Goal: Task Accomplishment & Management: Complete application form

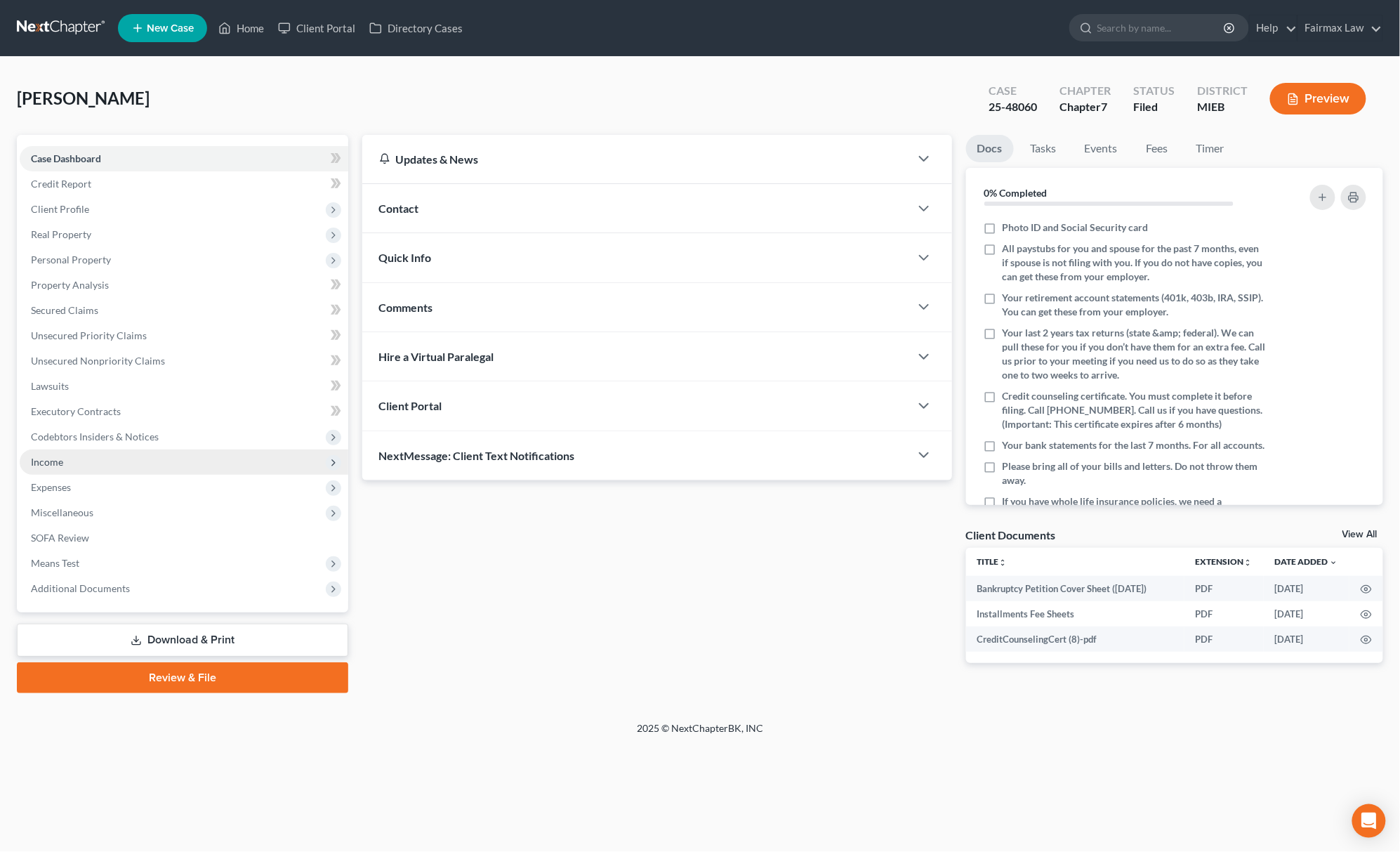
click at [116, 467] on span "Income" at bounding box center [184, 462] width 328 height 25
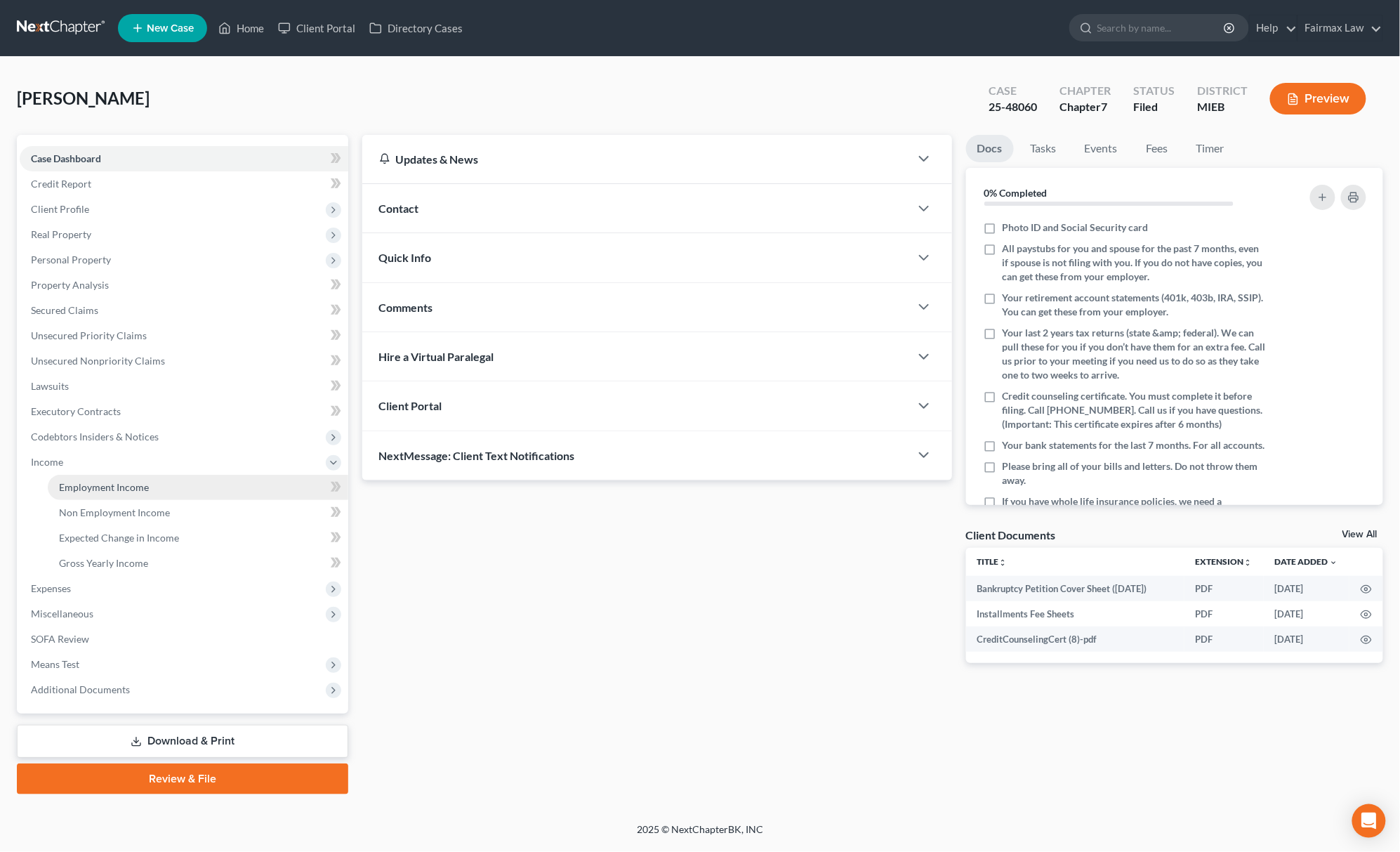
click at [115, 494] on link "Employment Income" at bounding box center [198, 487] width 300 height 25
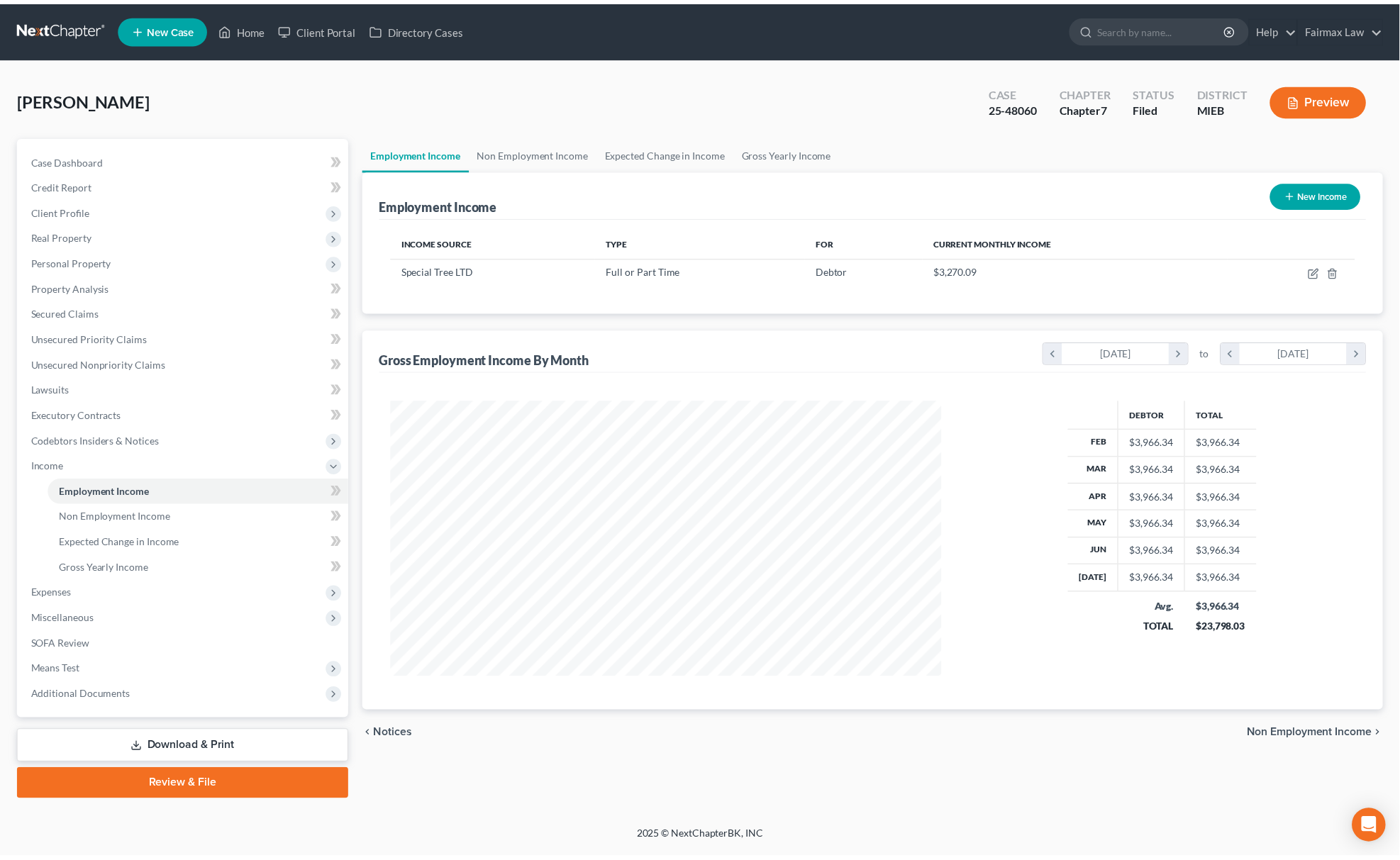
scroll to position [278, 585]
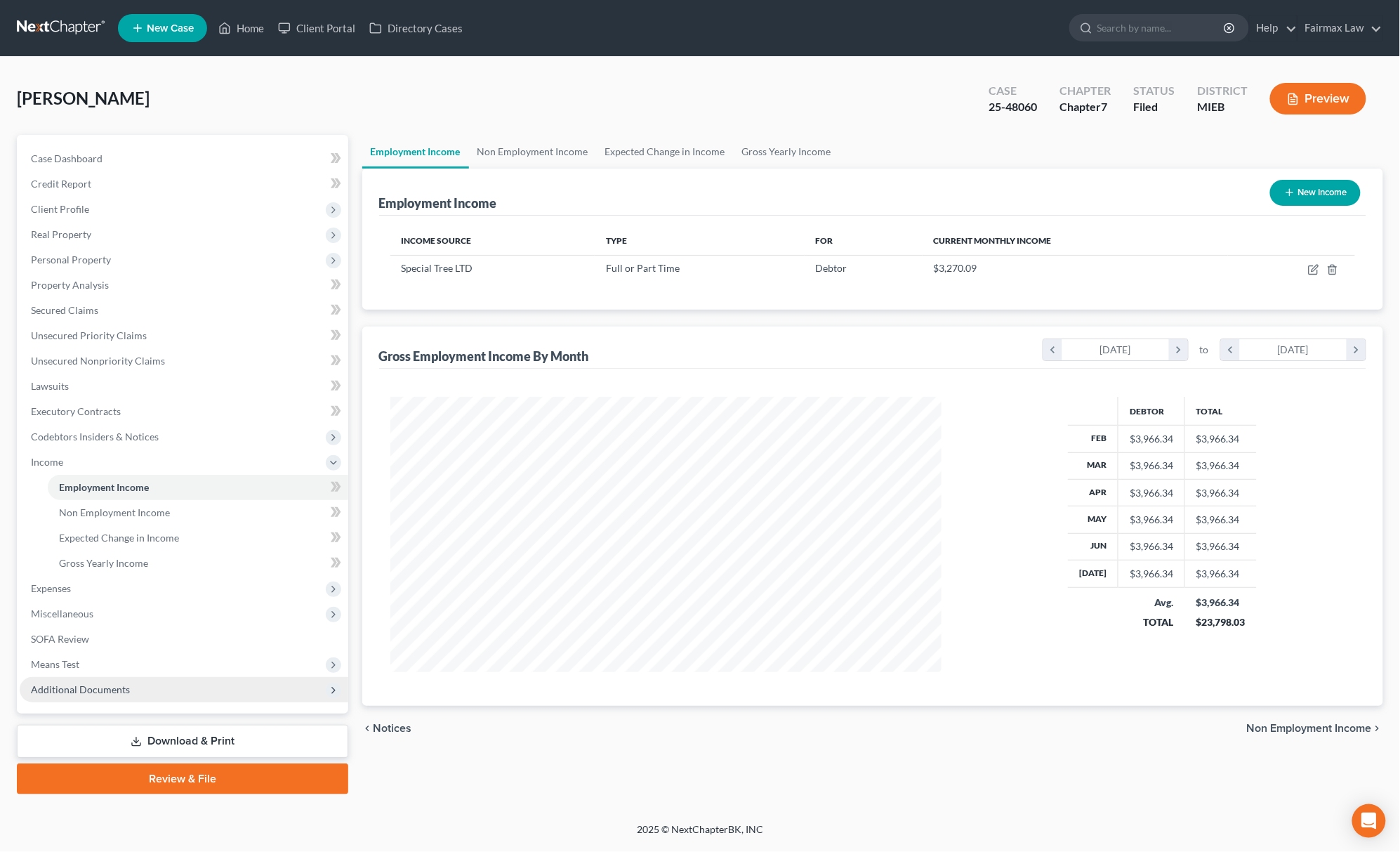
click at [91, 683] on span "Additional Documents" at bounding box center [80, 688] width 99 height 12
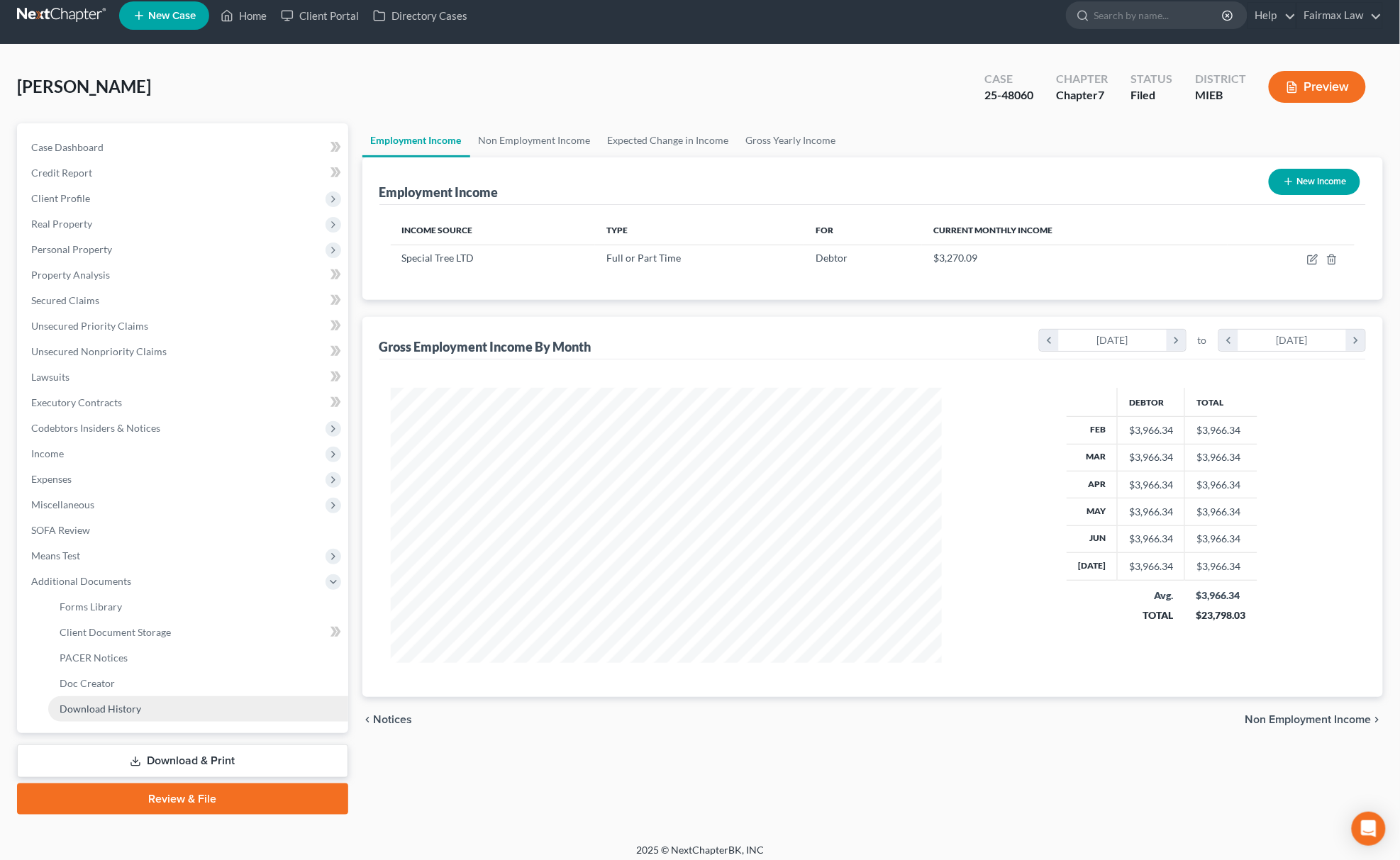
scroll to position [21, 0]
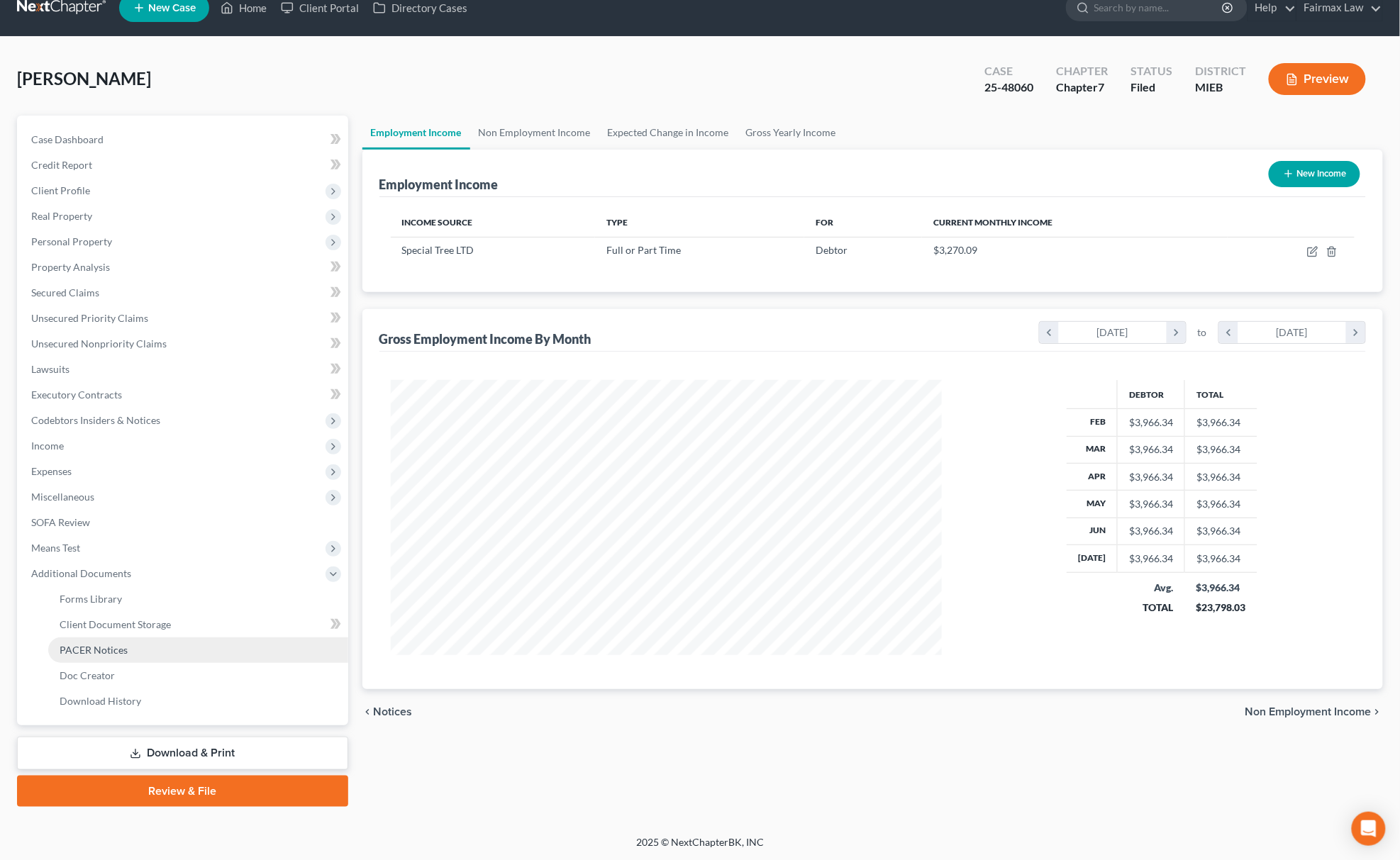
click at [149, 644] on link "PACER Notices" at bounding box center [198, 650] width 300 height 25
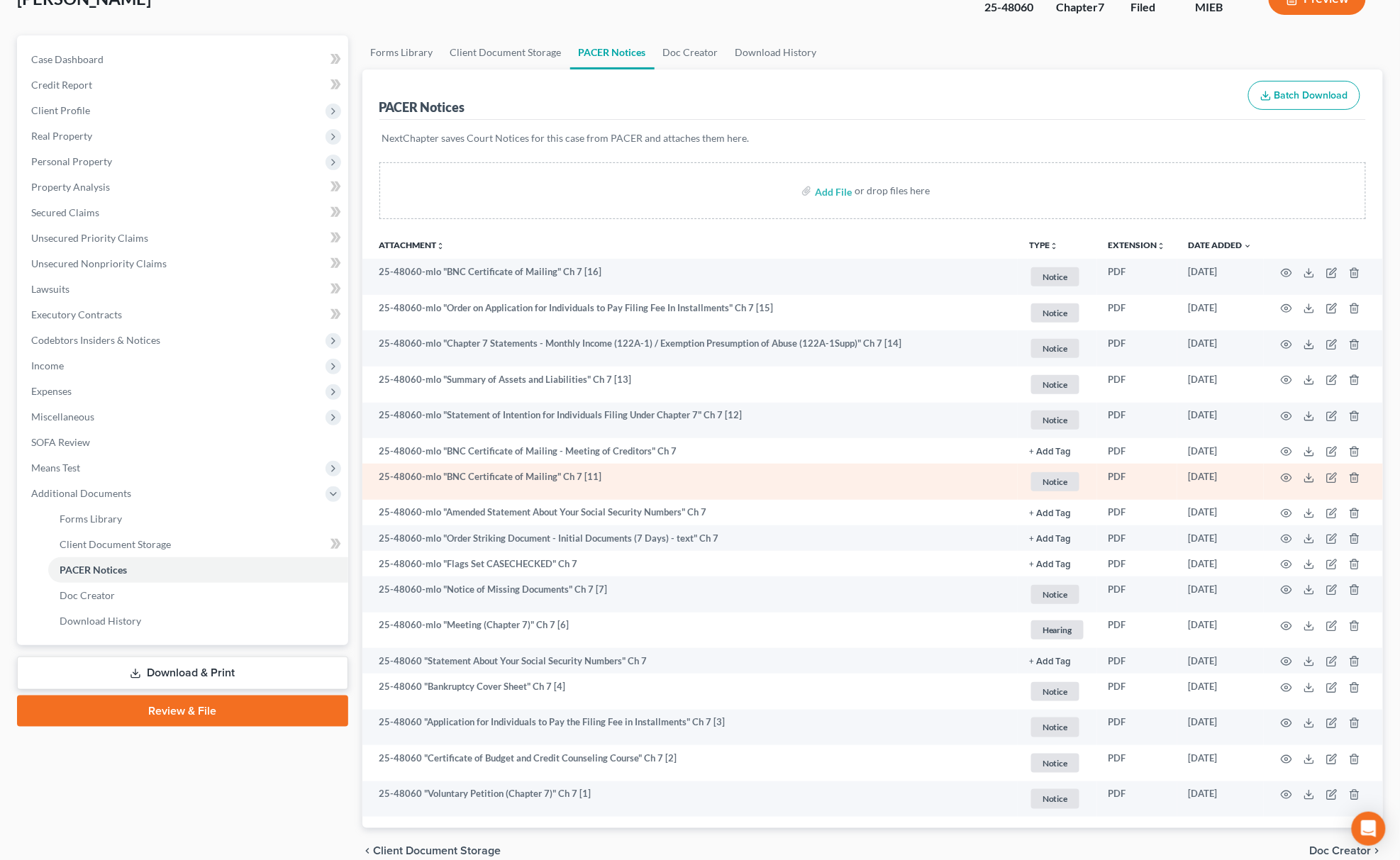
scroll to position [167, 0]
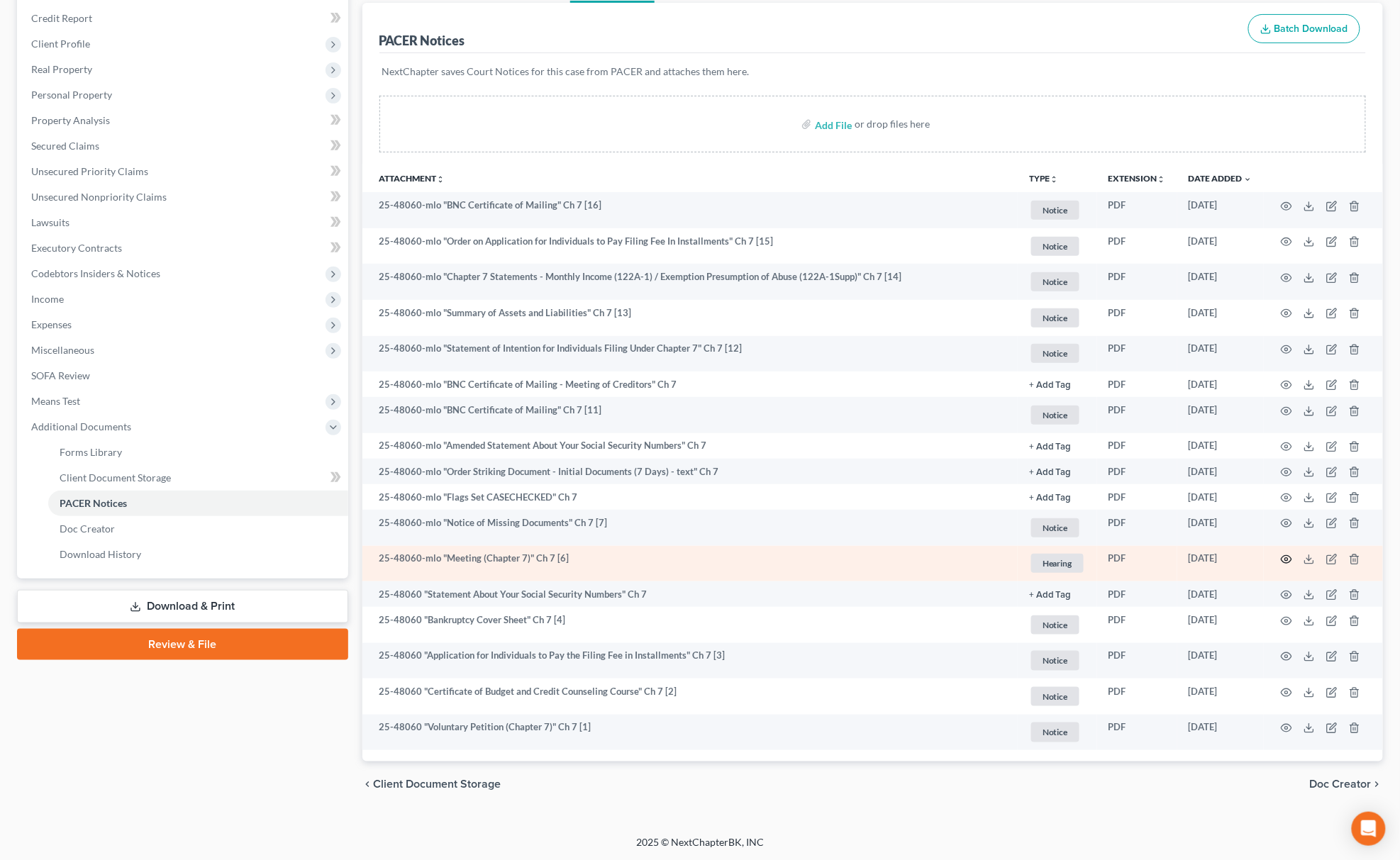
click at [1283, 561] on icon "button" at bounding box center [1286, 559] width 11 height 11
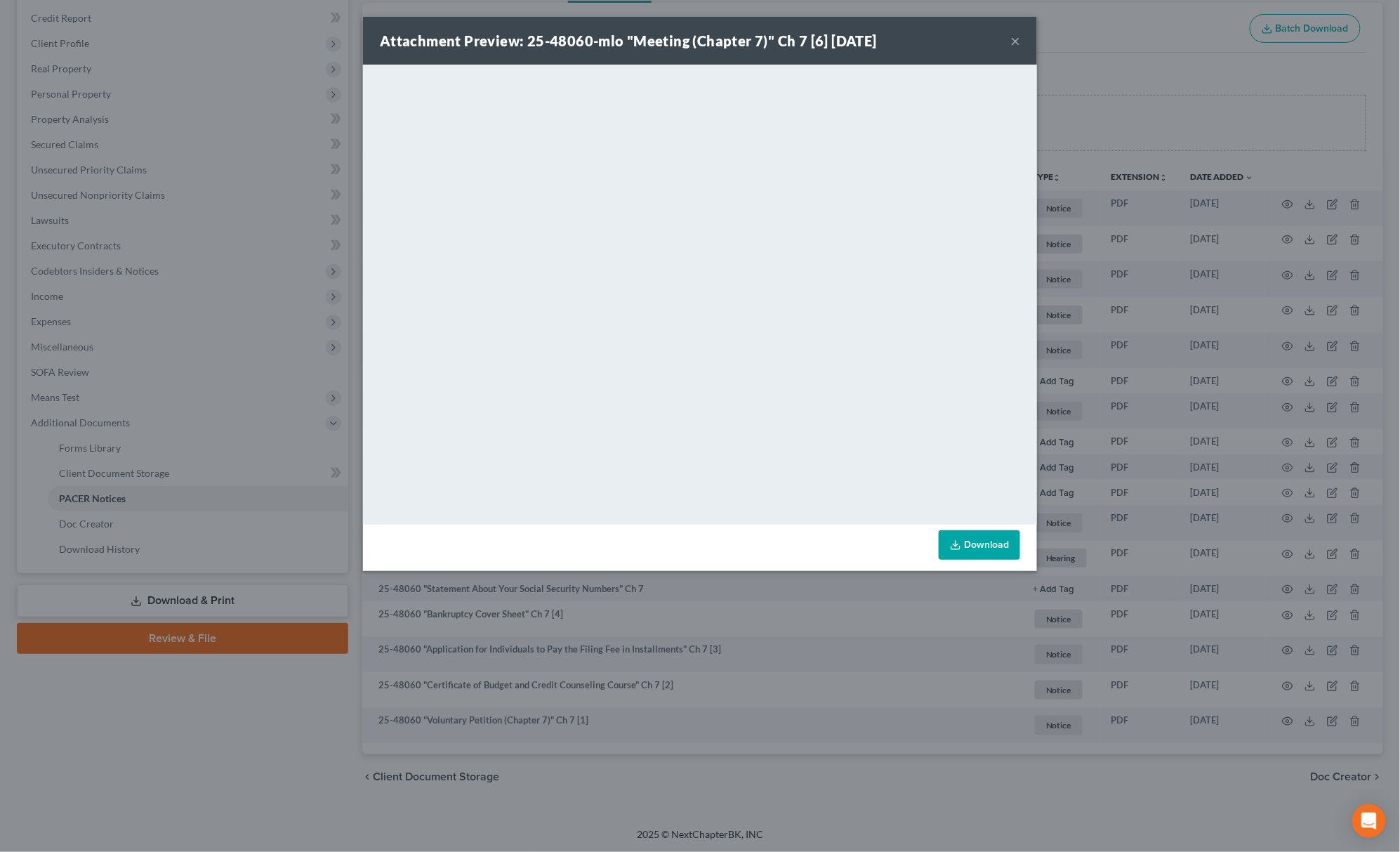
click at [834, 729] on div "Attachment Preview: 25-48060-mlo "Meeting (Chapter 7)" Ch 7 [6] 08/11/2025 × <o…" at bounding box center [700, 426] width 1400 height 852
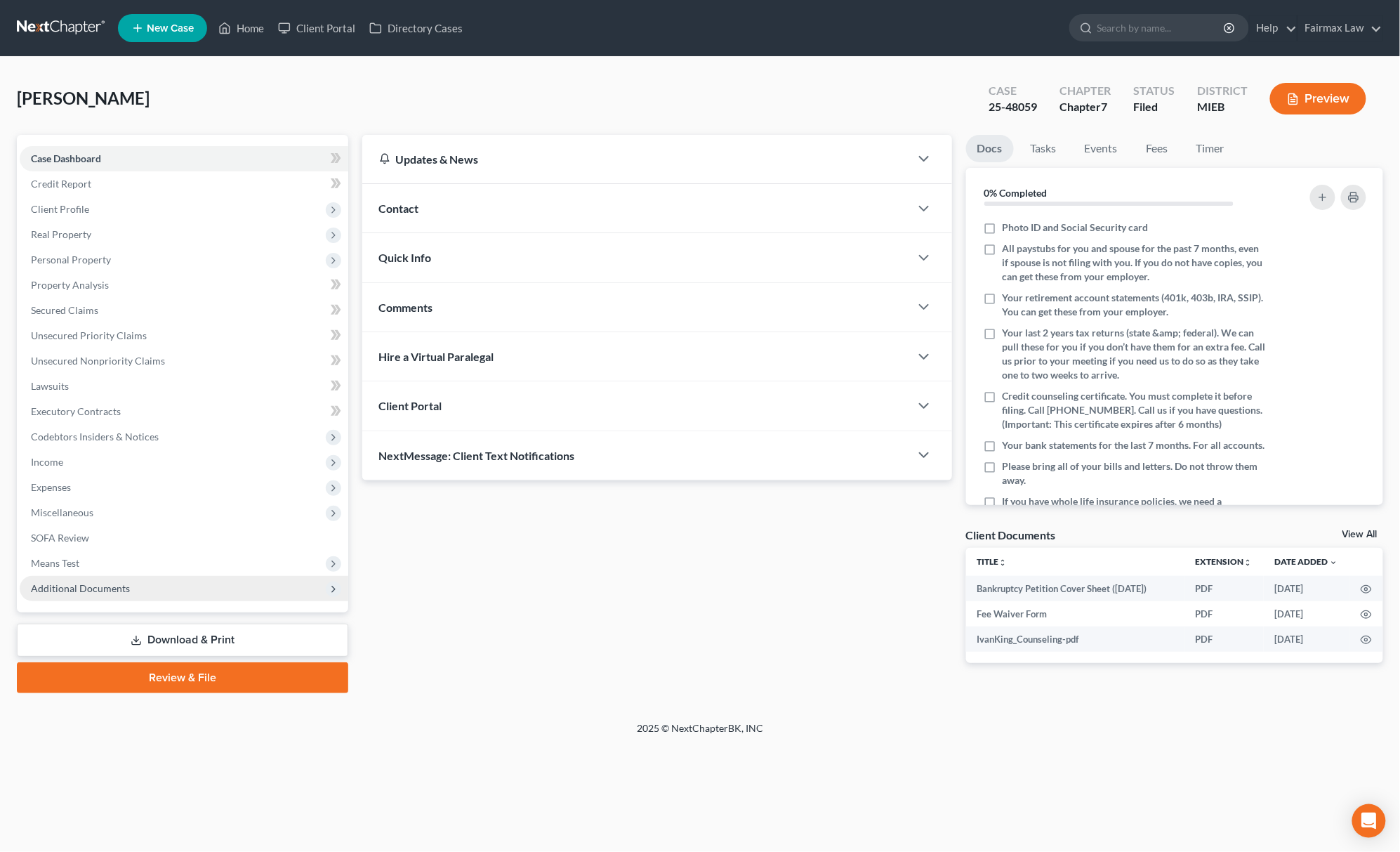
click at [145, 580] on span "Additional Documents" at bounding box center [184, 588] width 328 height 25
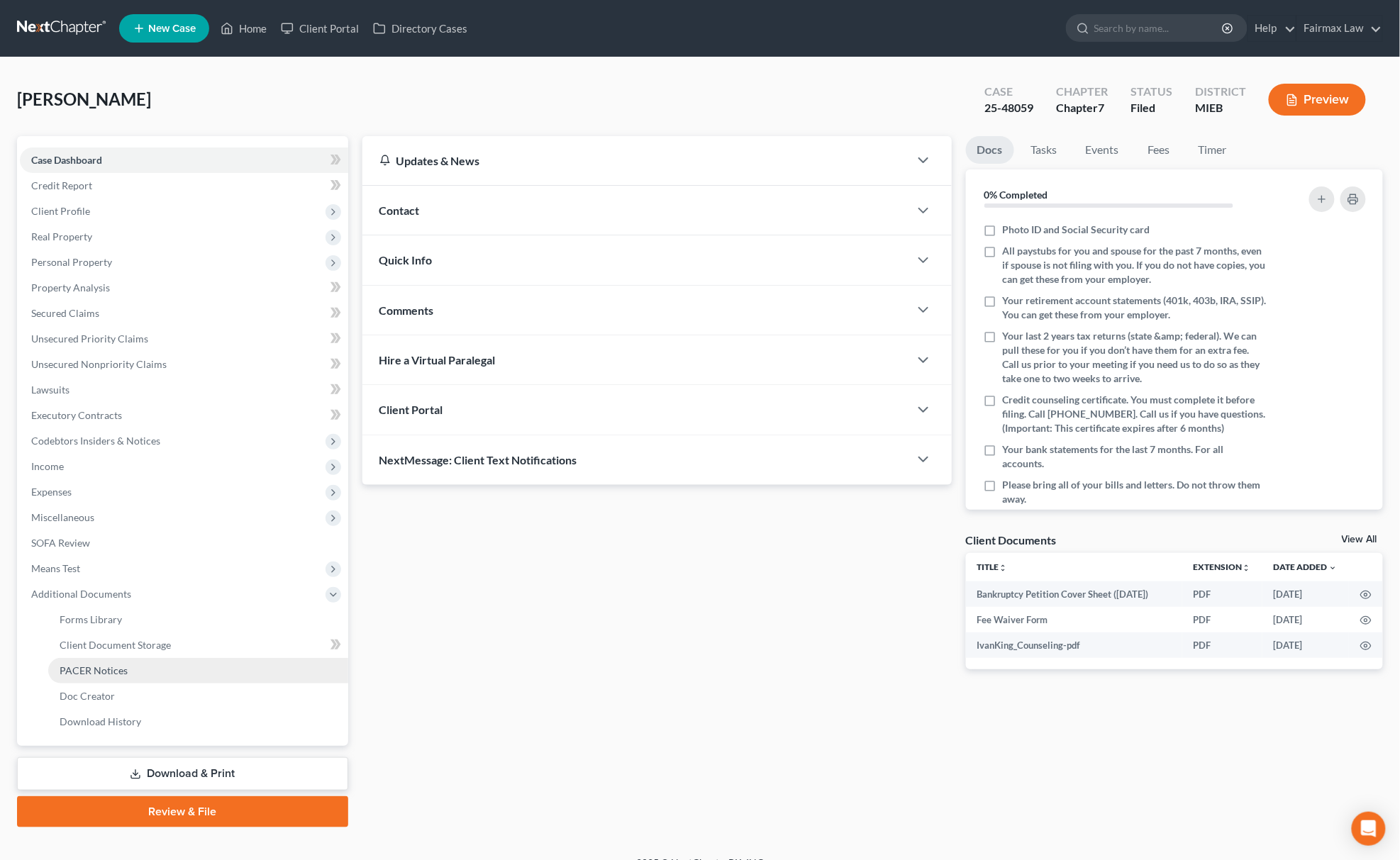
click at [121, 673] on span "PACER Notices" at bounding box center [93, 670] width 68 height 12
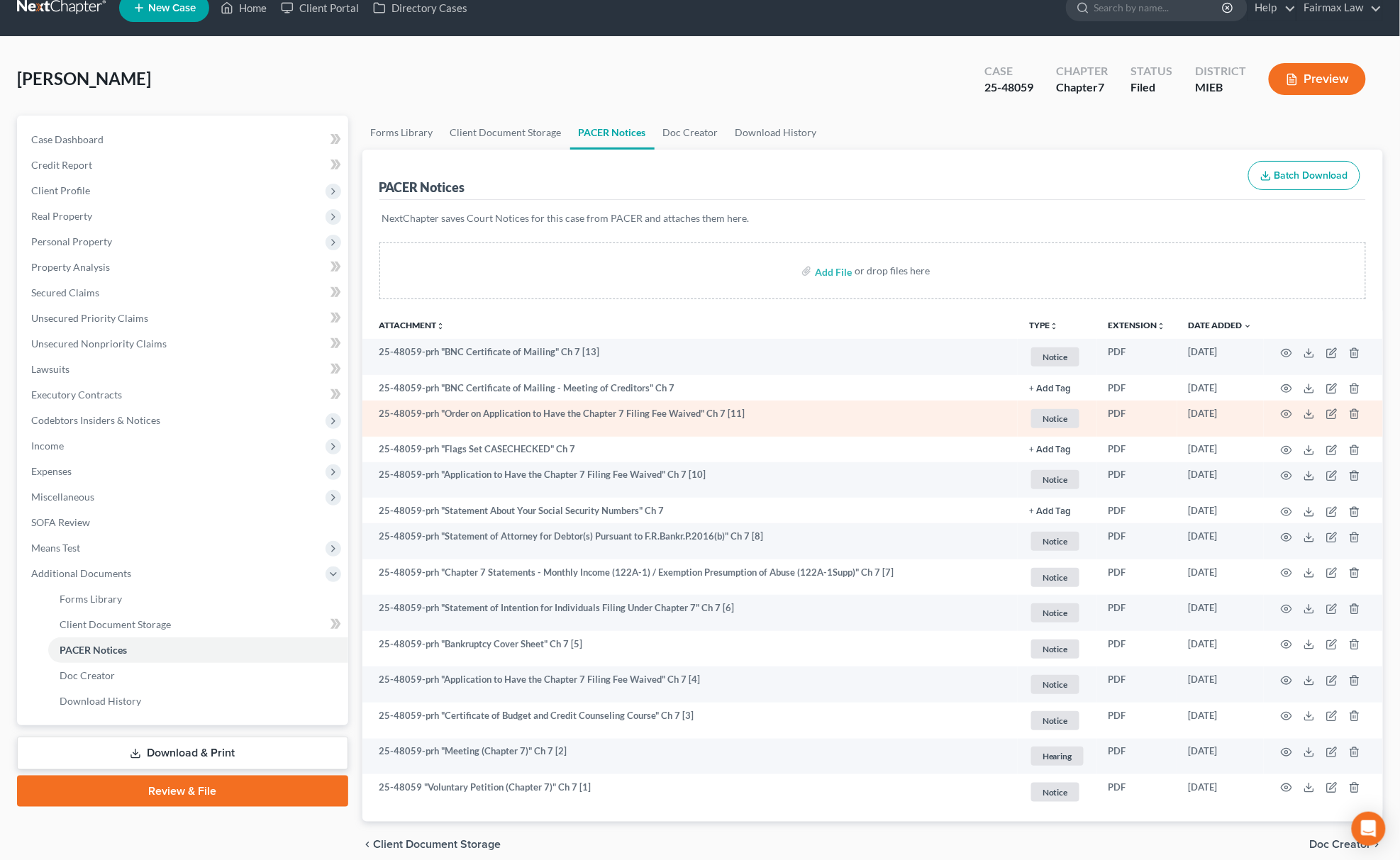
scroll to position [80, 0]
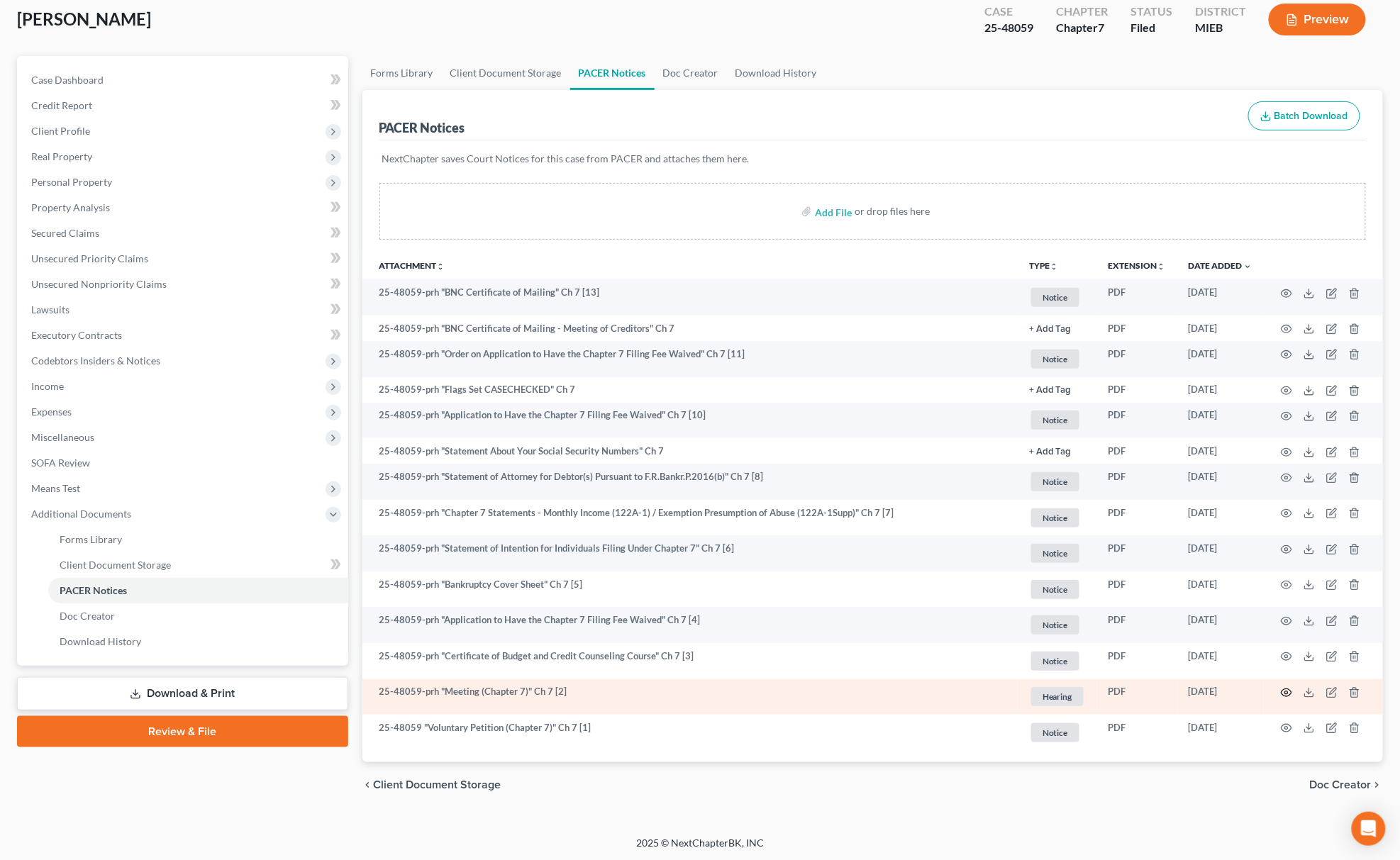
click at [1284, 687] on icon "button" at bounding box center [1286, 693] width 11 height 11
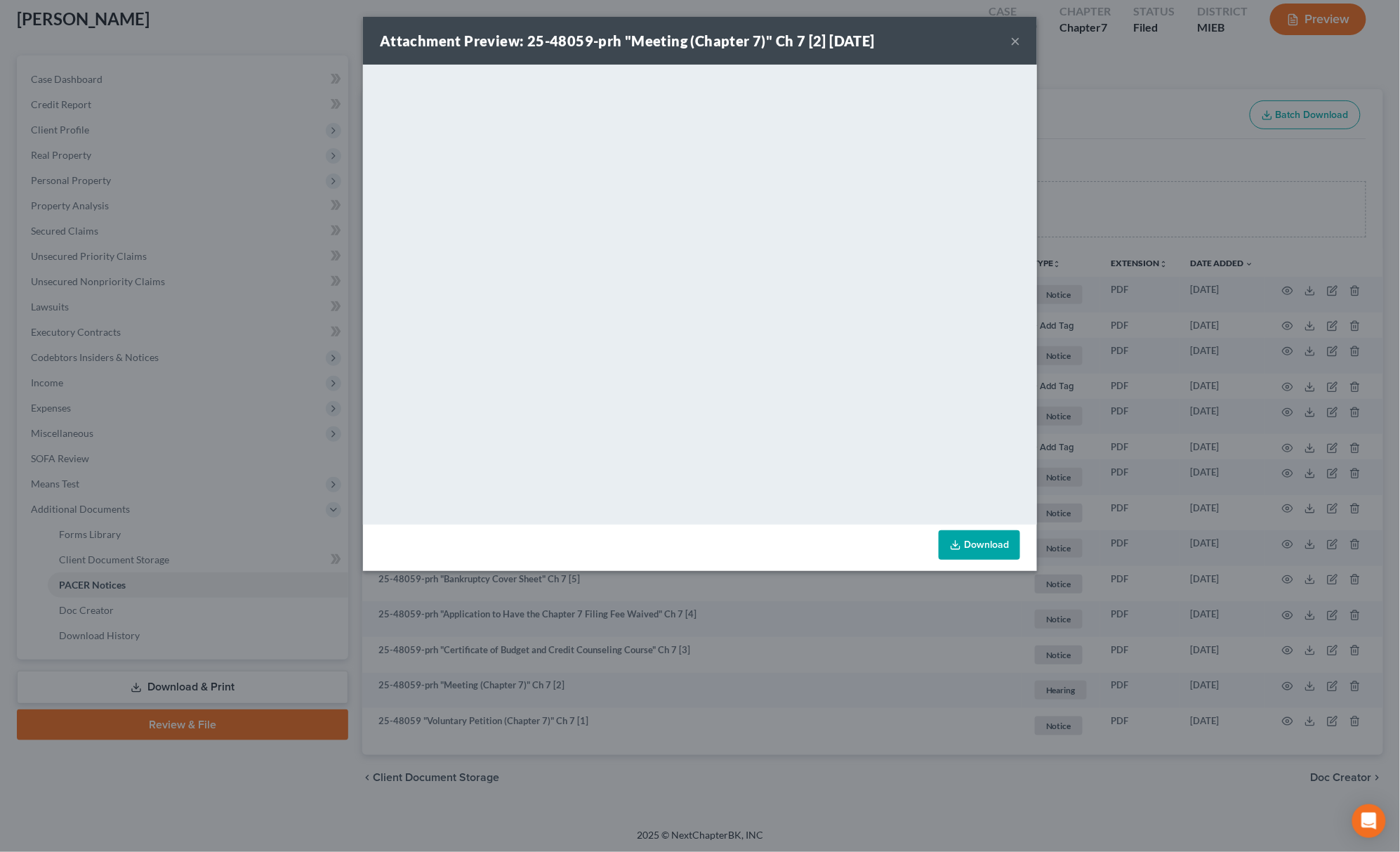
click at [214, 250] on div "Attachment Preview: 25-48059-prh "Meeting (Chapter 7)" Ch 7 [2] 08/11/2025 × <o…" at bounding box center [700, 426] width 1400 height 852
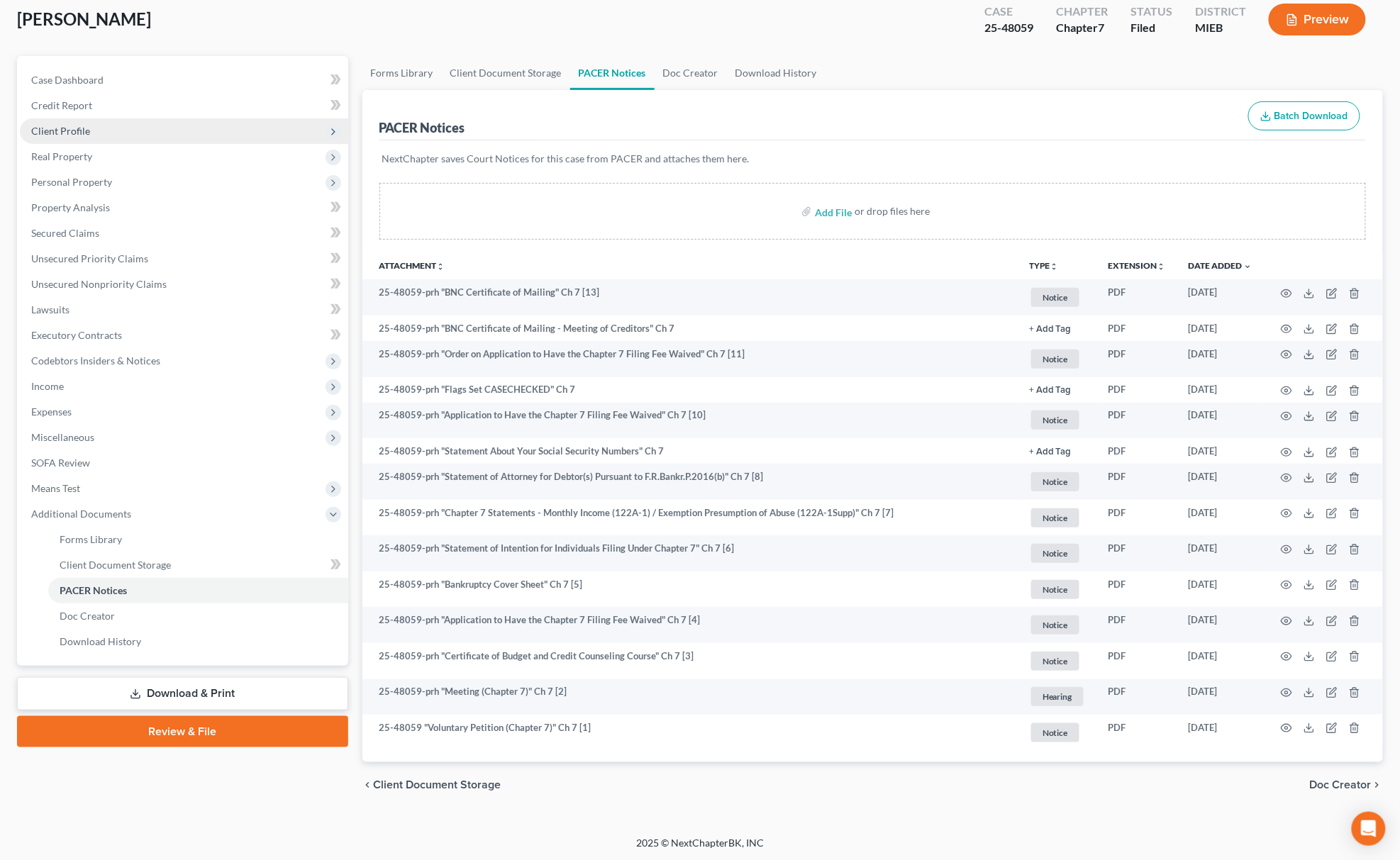
click at [140, 137] on span "Client Profile" at bounding box center [184, 131] width 329 height 25
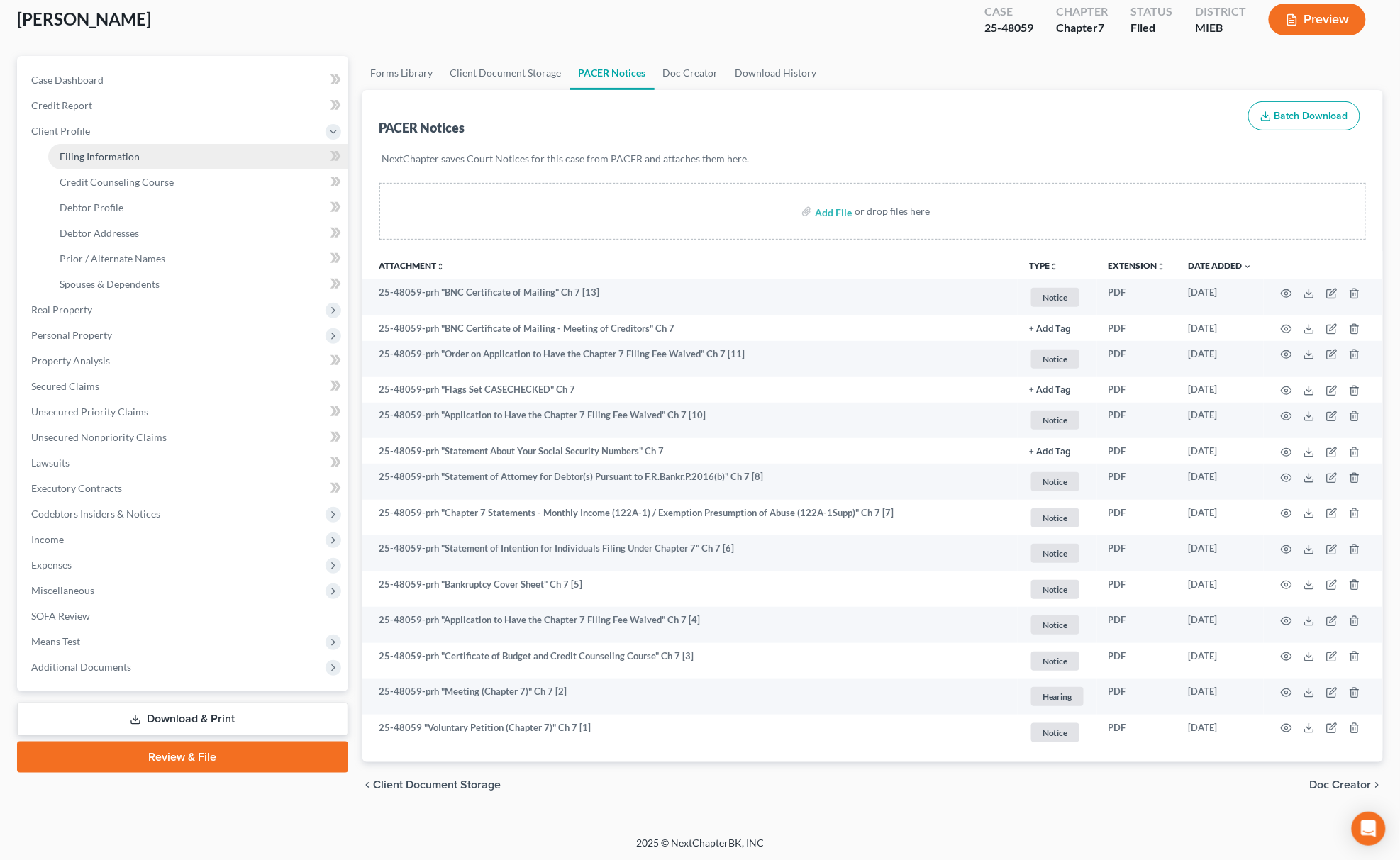
click at [111, 151] on span "Filing Information" at bounding box center [99, 156] width 80 height 12
select select "1"
select select "0"
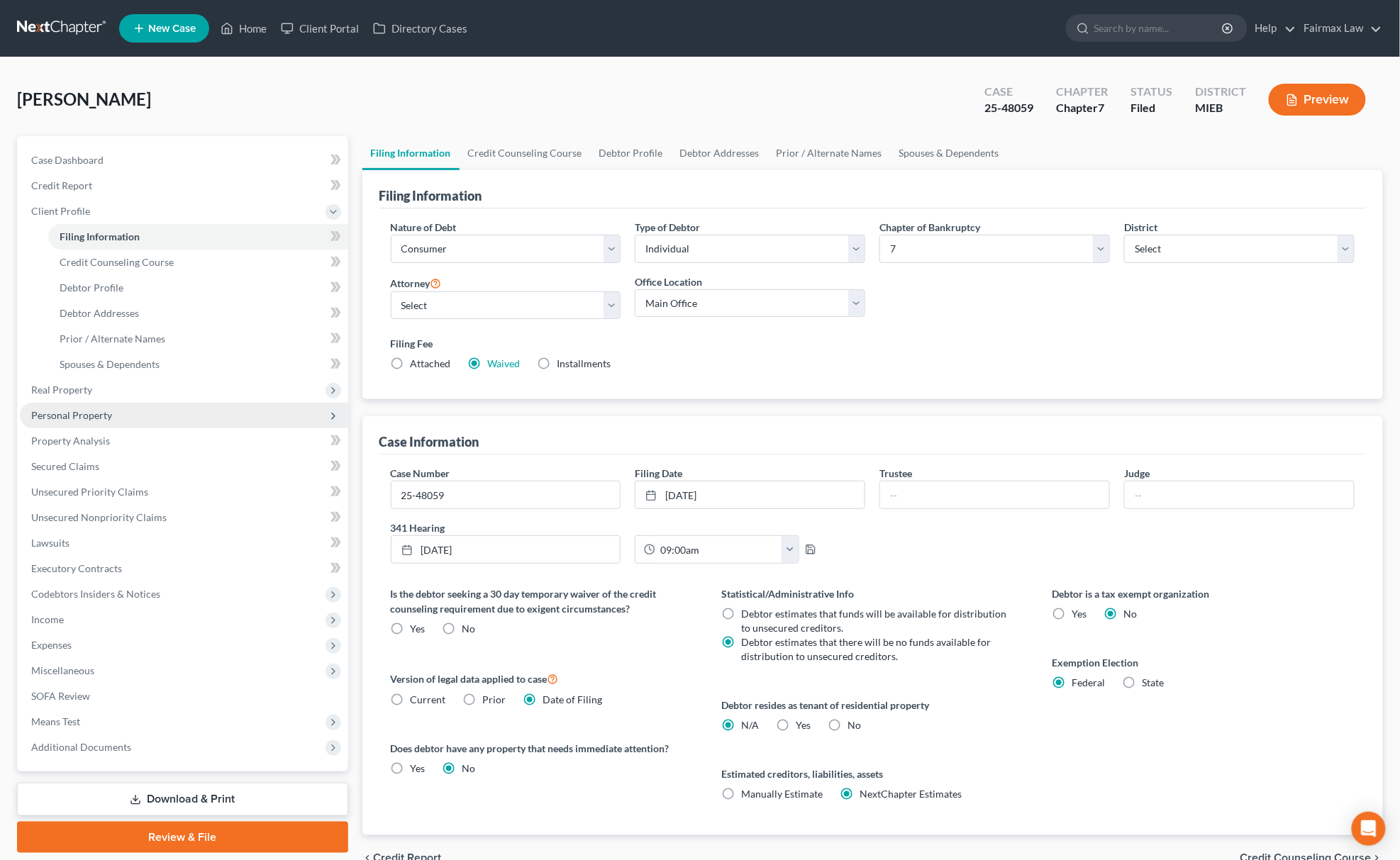
click at [115, 411] on span "Personal Property" at bounding box center [184, 415] width 329 height 25
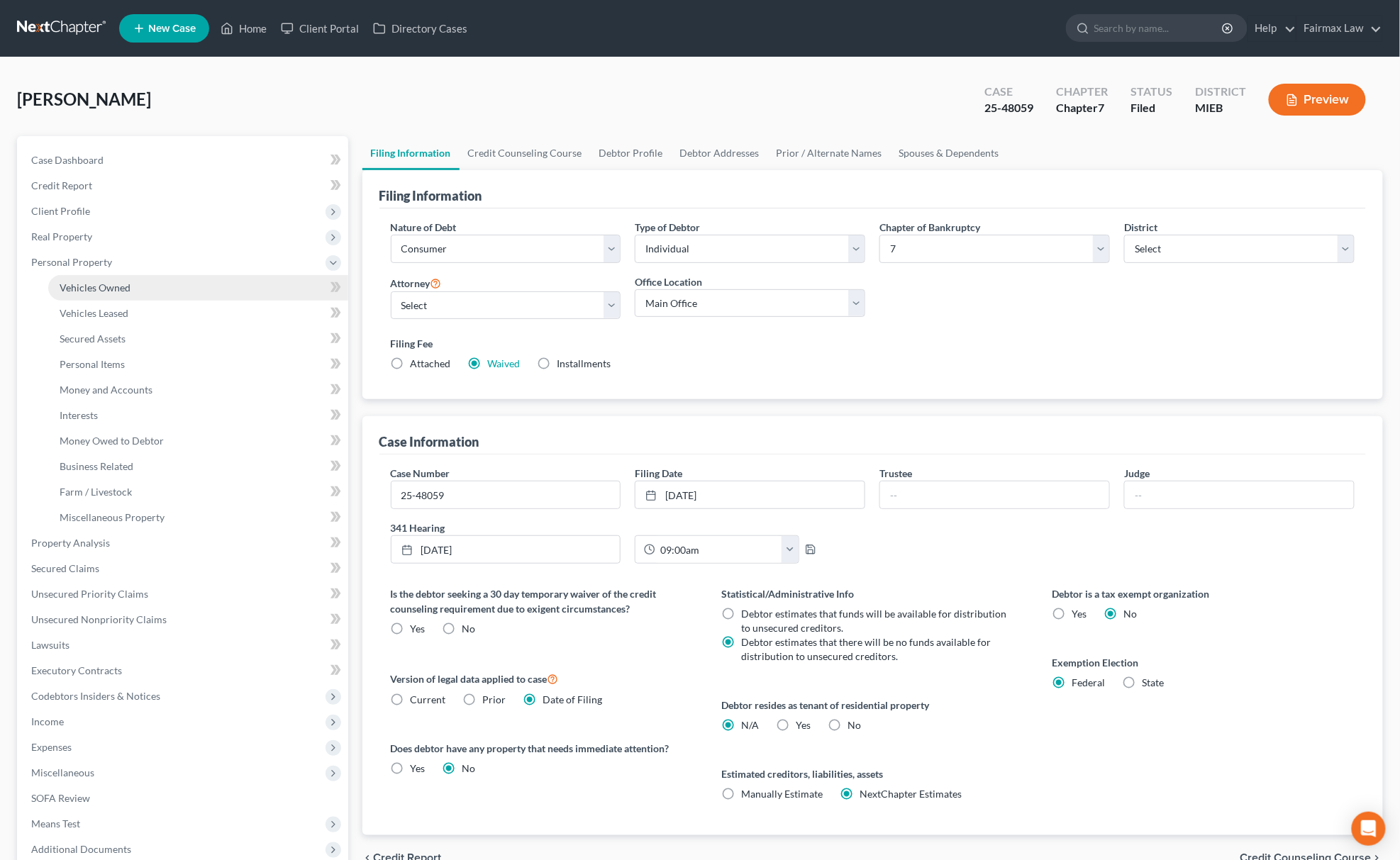
click at [126, 293] on link "Vehicles Owned" at bounding box center [198, 287] width 300 height 25
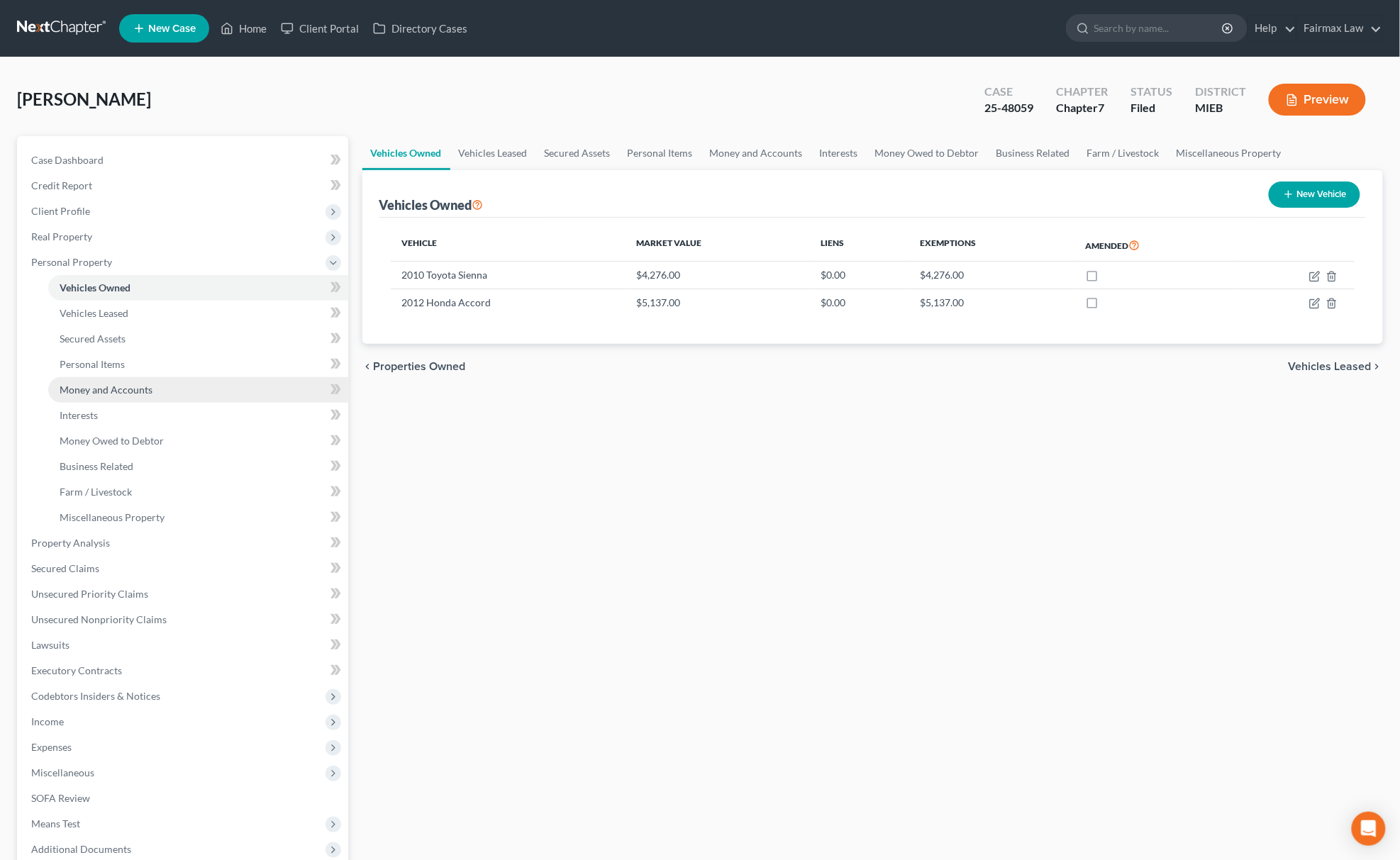
click at [149, 392] on span "Money and Accounts" at bounding box center [106, 389] width 93 height 12
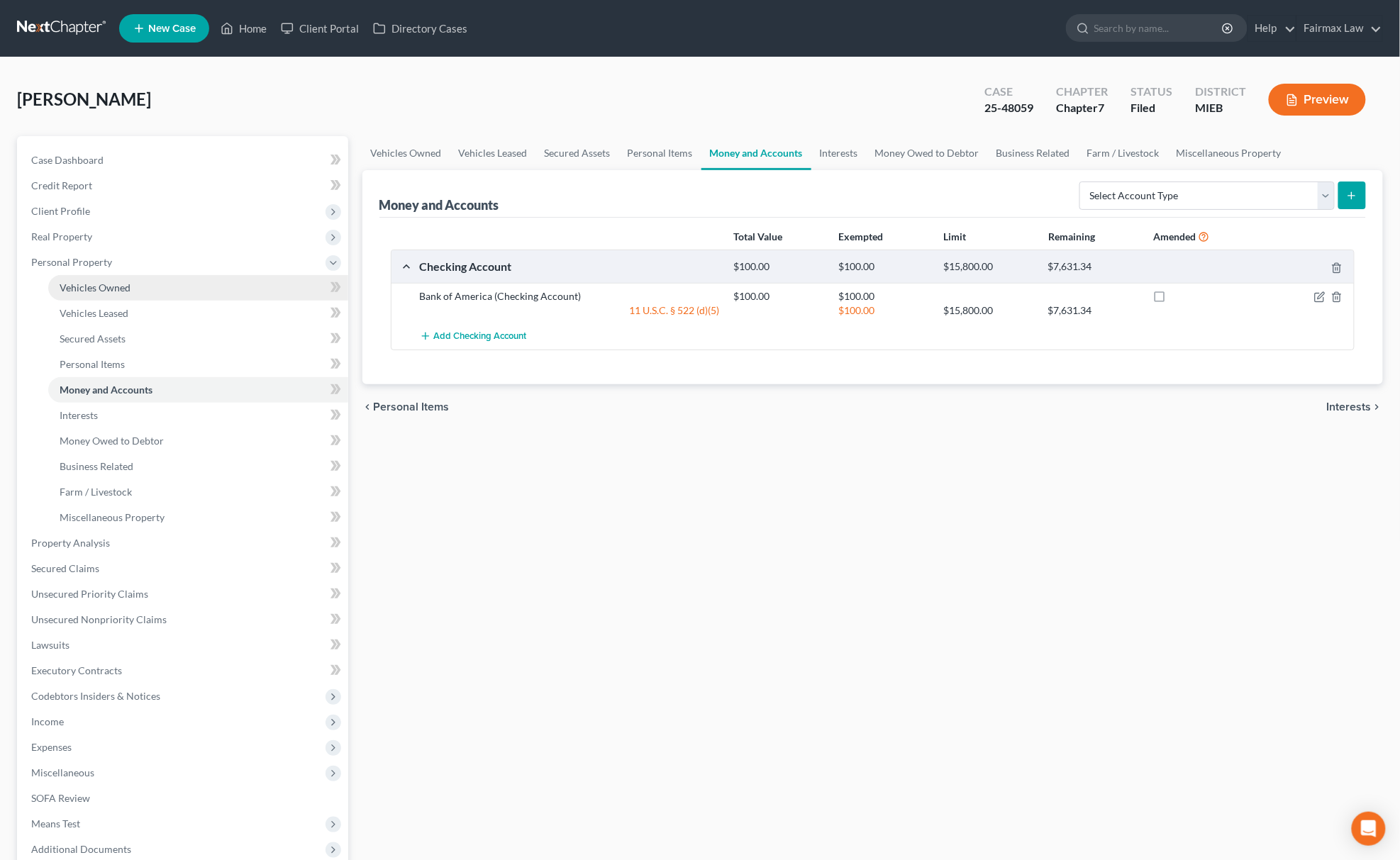
click at [189, 290] on link "Vehicles Owned" at bounding box center [198, 287] width 300 height 25
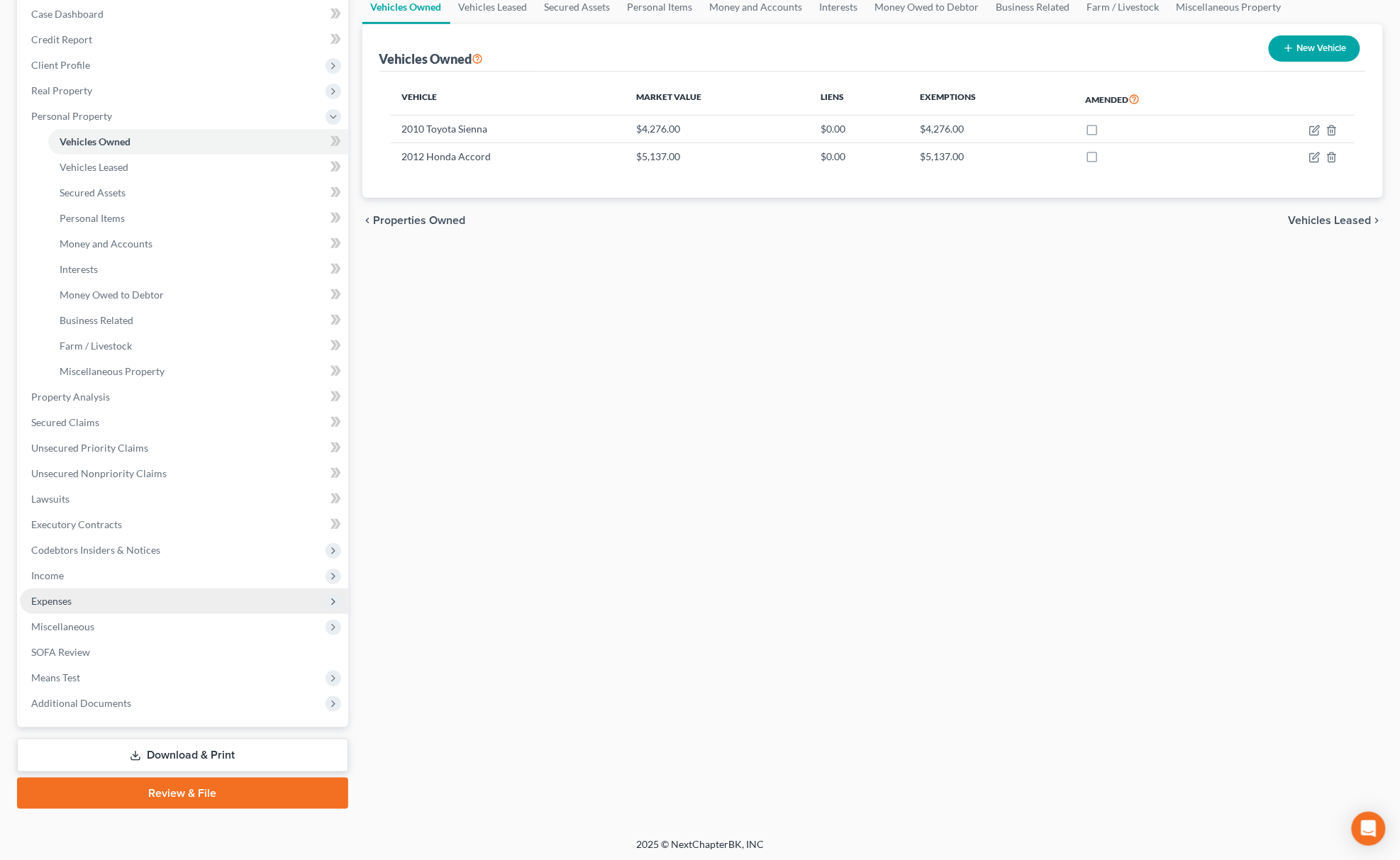
scroll to position [148, 0]
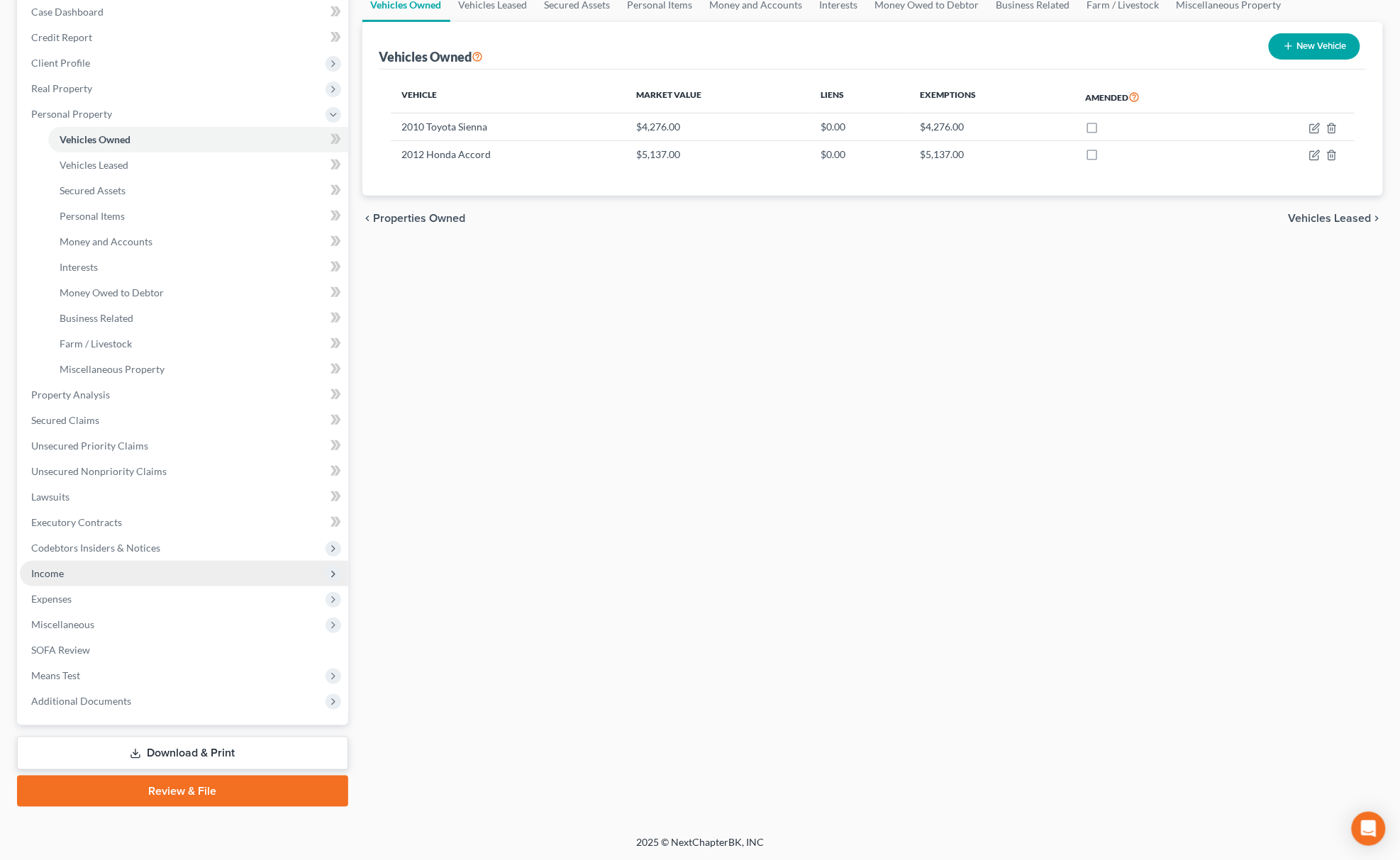
click at [146, 565] on span "Income" at bounding box center [184, 573] width 329 height 25
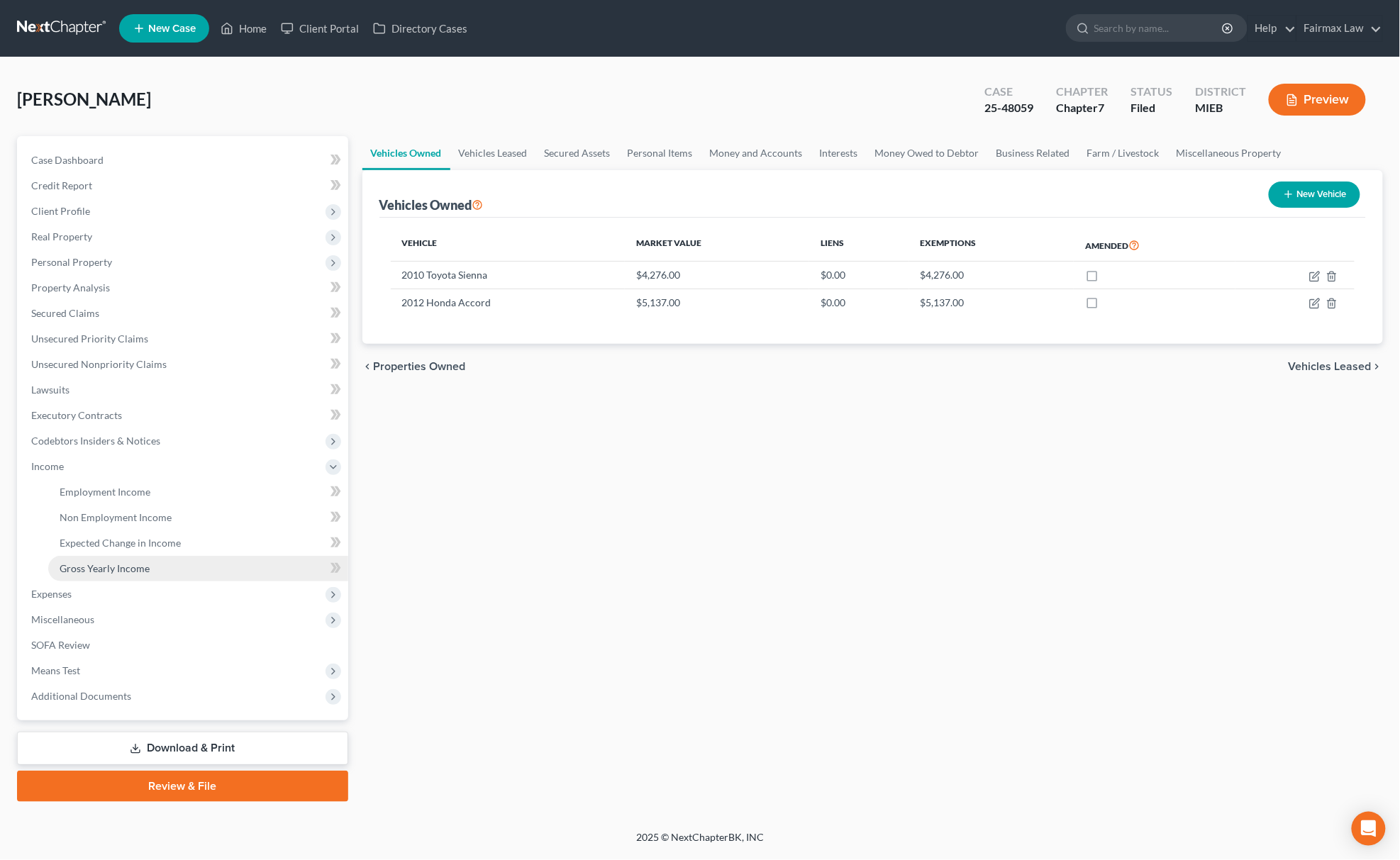
scroll to position [0, 0]
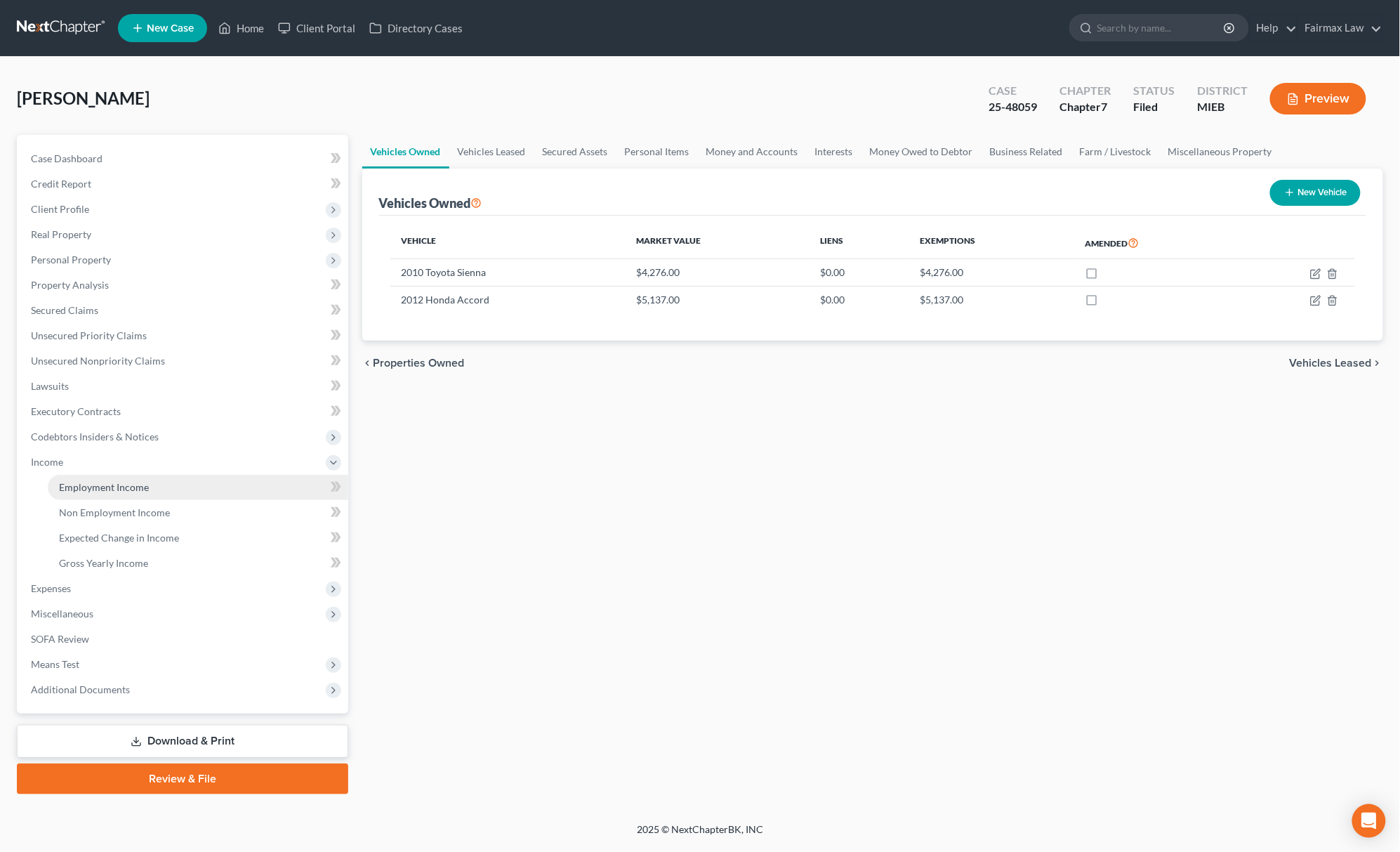
click at [164, 486] on link "Employment Income" at bounding box center [198, 487] width 300 height 25
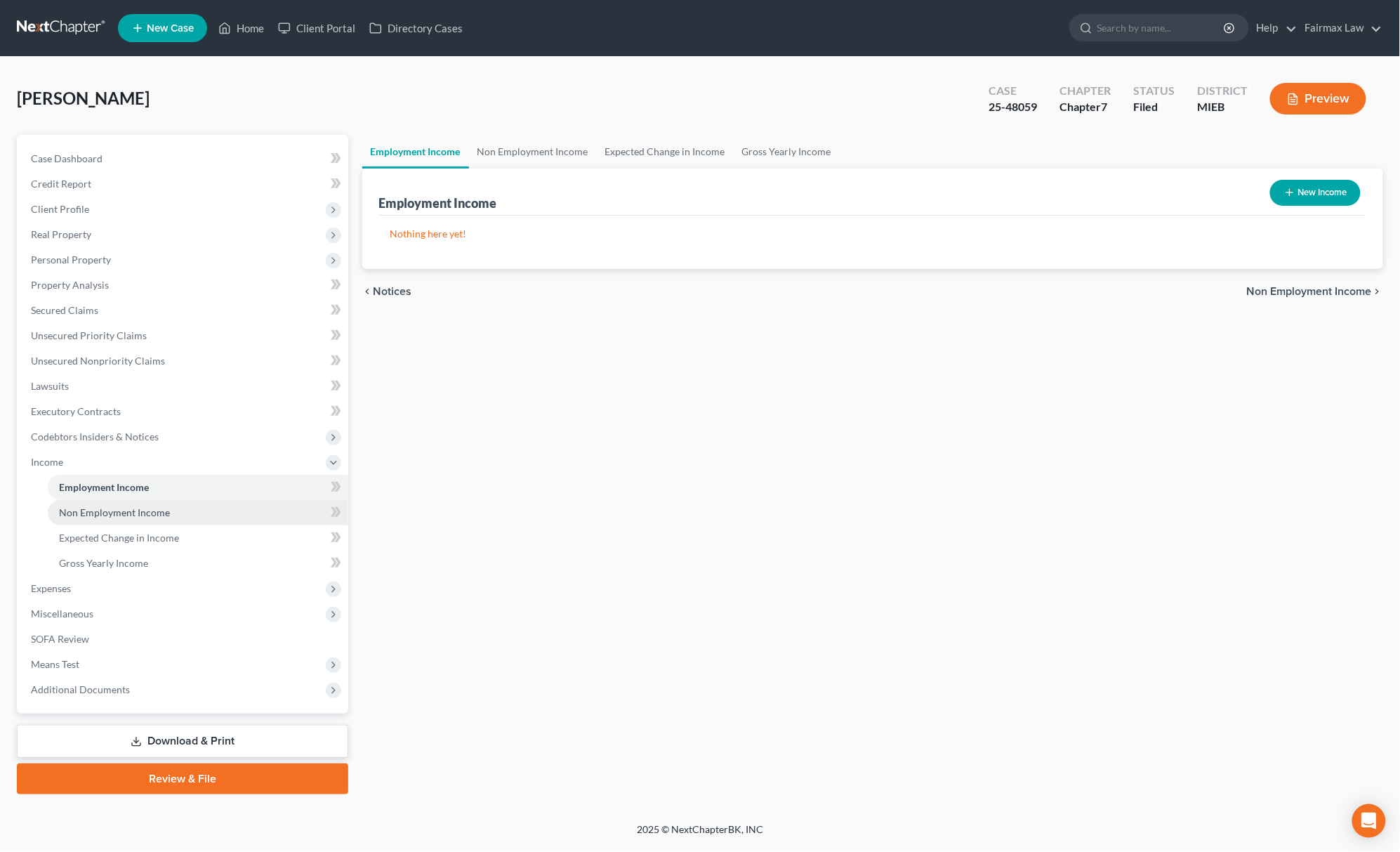
click at [120, 514] on span "Non Employment Income" at bounding box center [114, 512] width 111 height 12
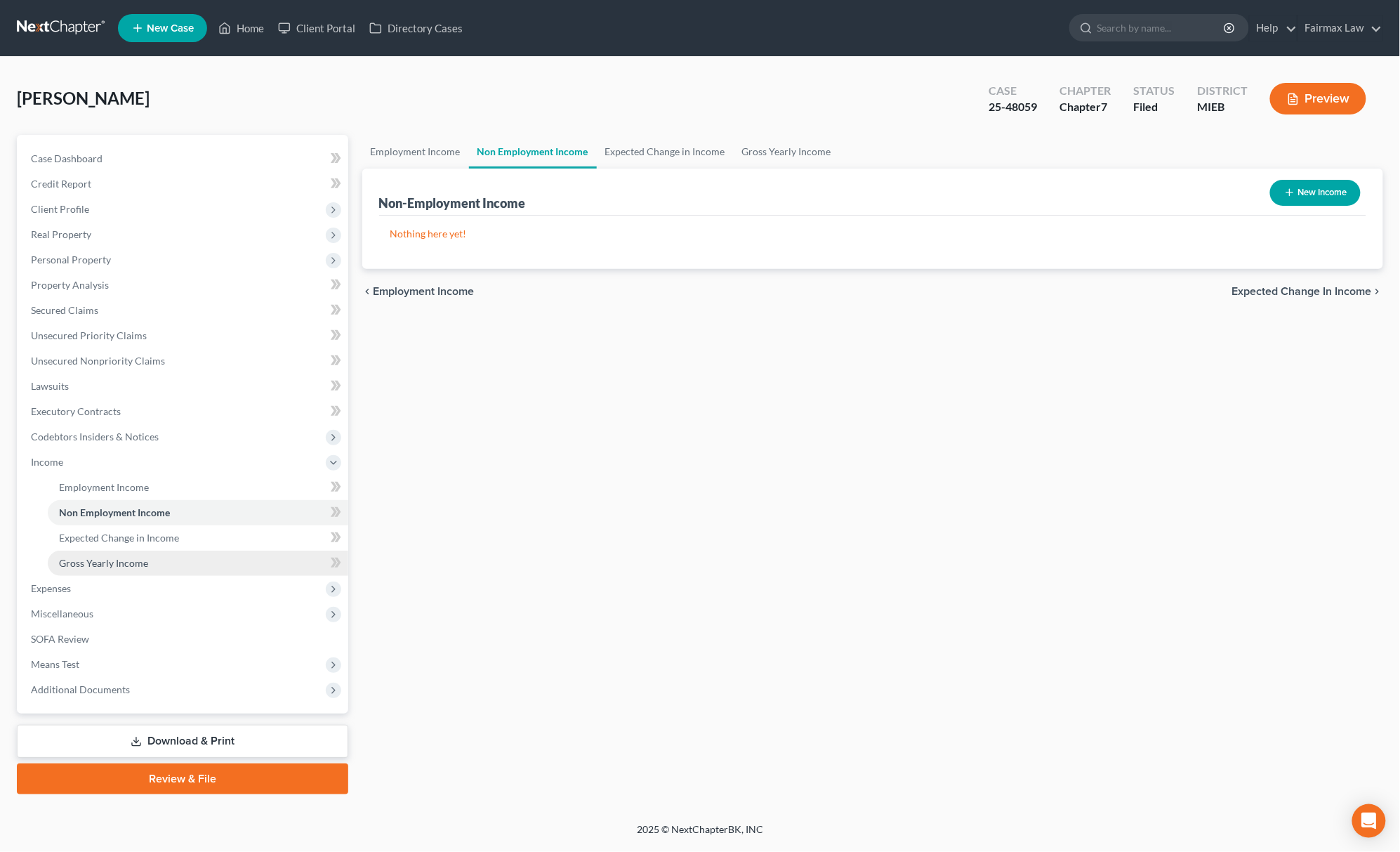
click at [121, 573] on link "Gross Yearly Income" at bounding box center [198, 563] width 300 height 25
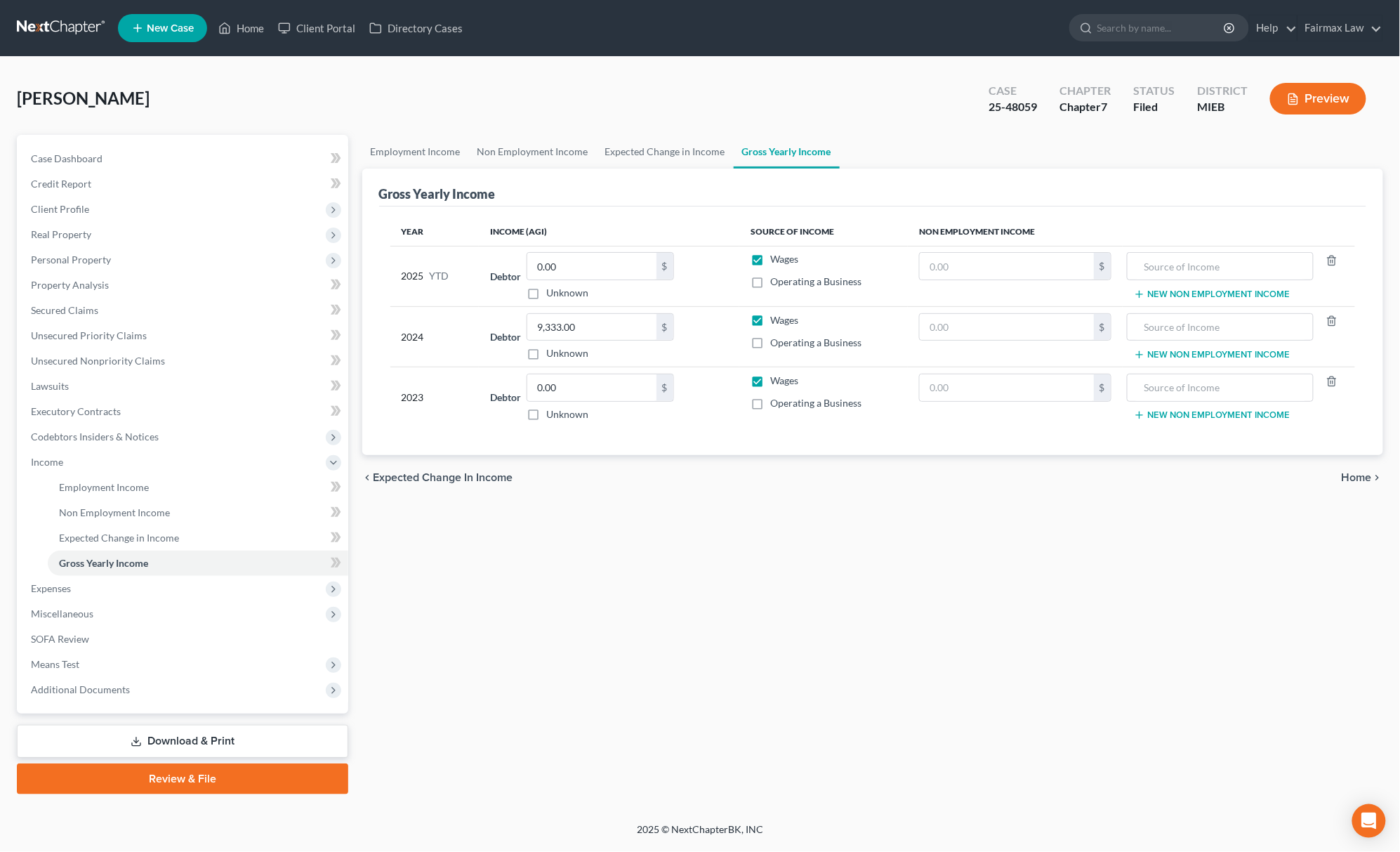
drag, startPoint x: 105, startPoint y: 703, endPoint x: 113, endPoint y: 703, distance: 8.0
click at [105, 703] on div "Case Dashboard Payments Invoices Payments Payments Credit Report Client Profile…" at bounding box center [183, 424] width 332 height 579
click at [129, 692] on span "Additional Documents" at bounding box center [184, 689] width 328 height 25
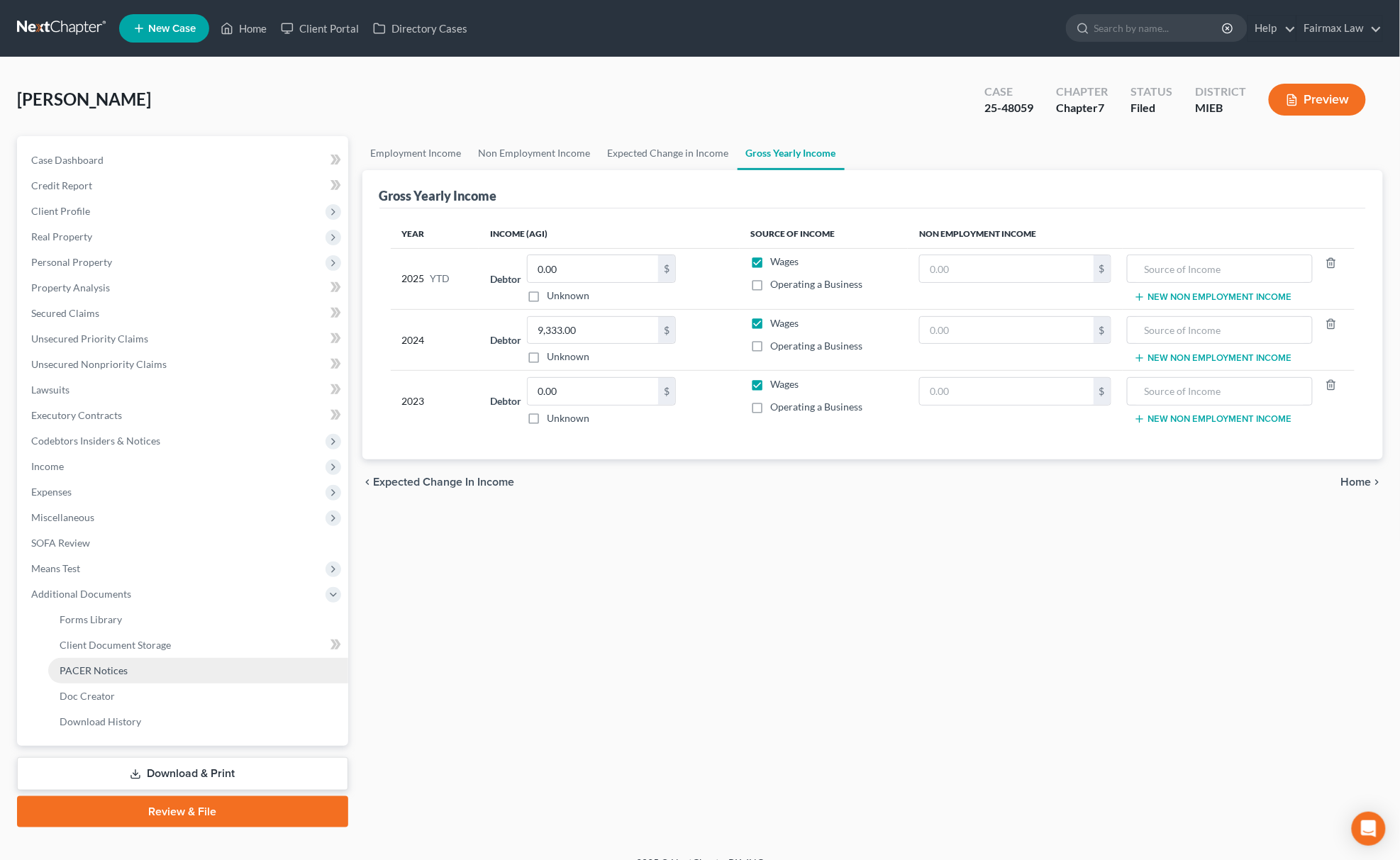
click at [149, 674] on link "PACER Notices" at bounding box center [198, 670] width 300 height 25
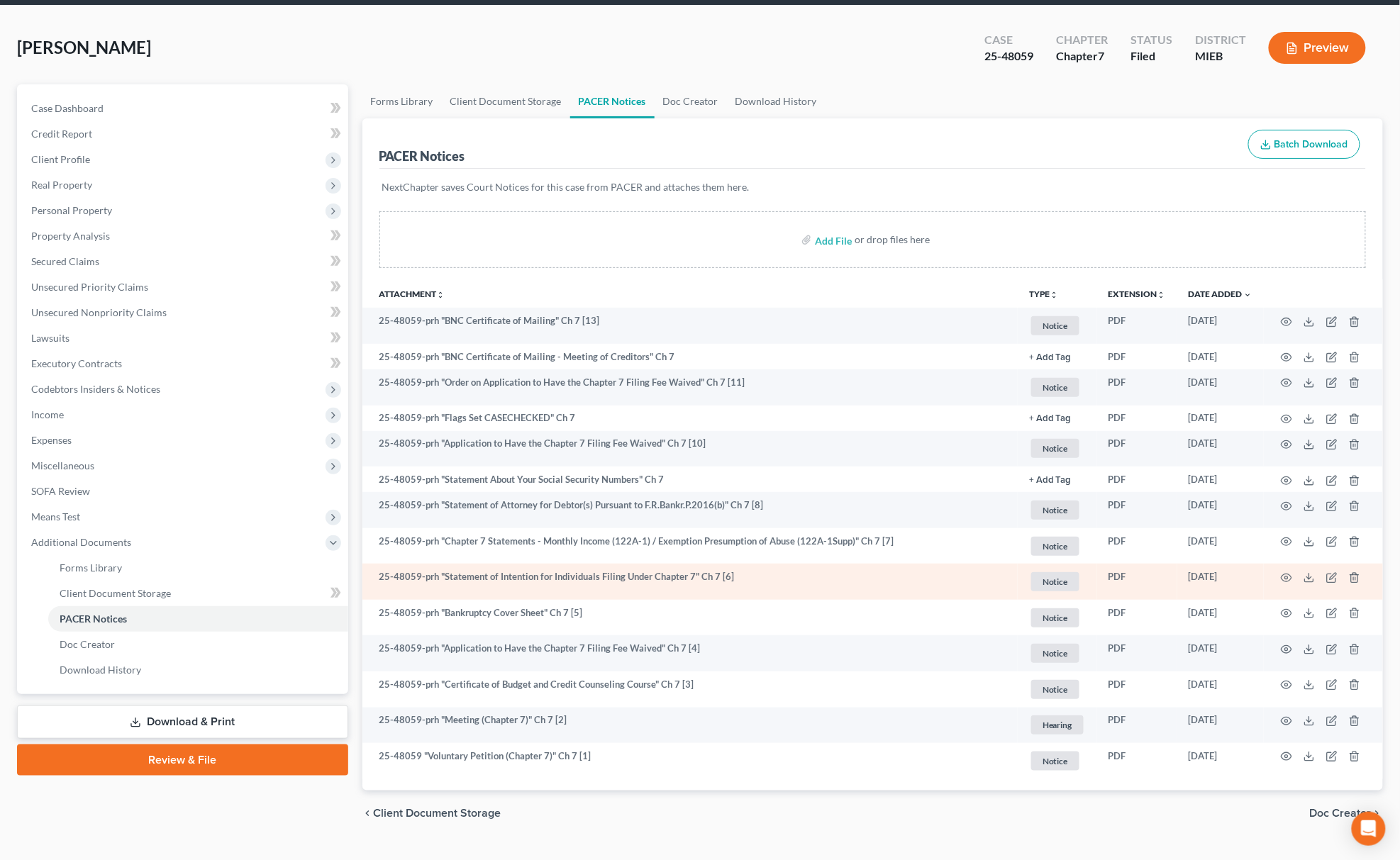
scroll to position [80, 0]
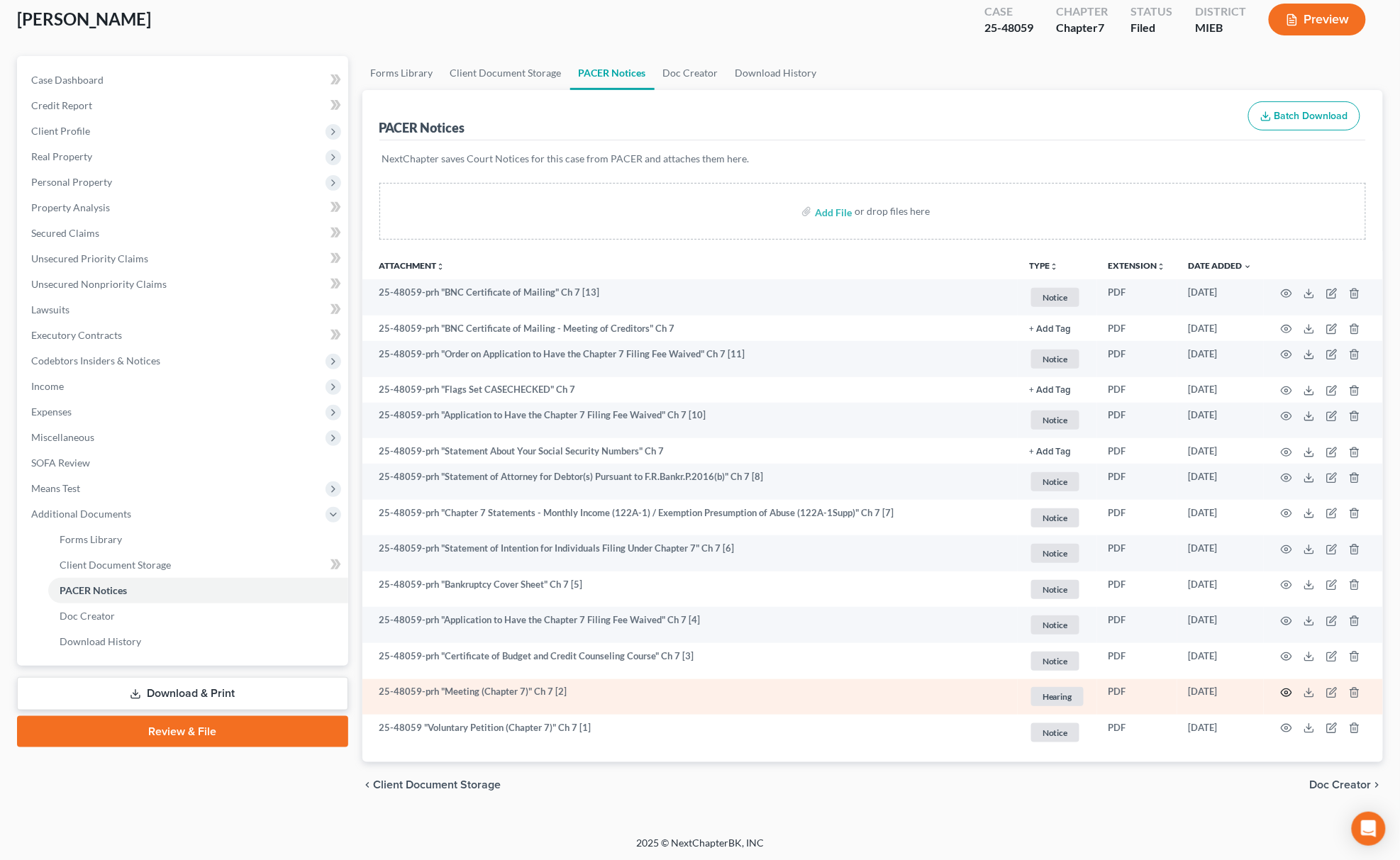
click at [1286, 690] on icon "button" at bounding box center [1286, 693] width 11 height 11
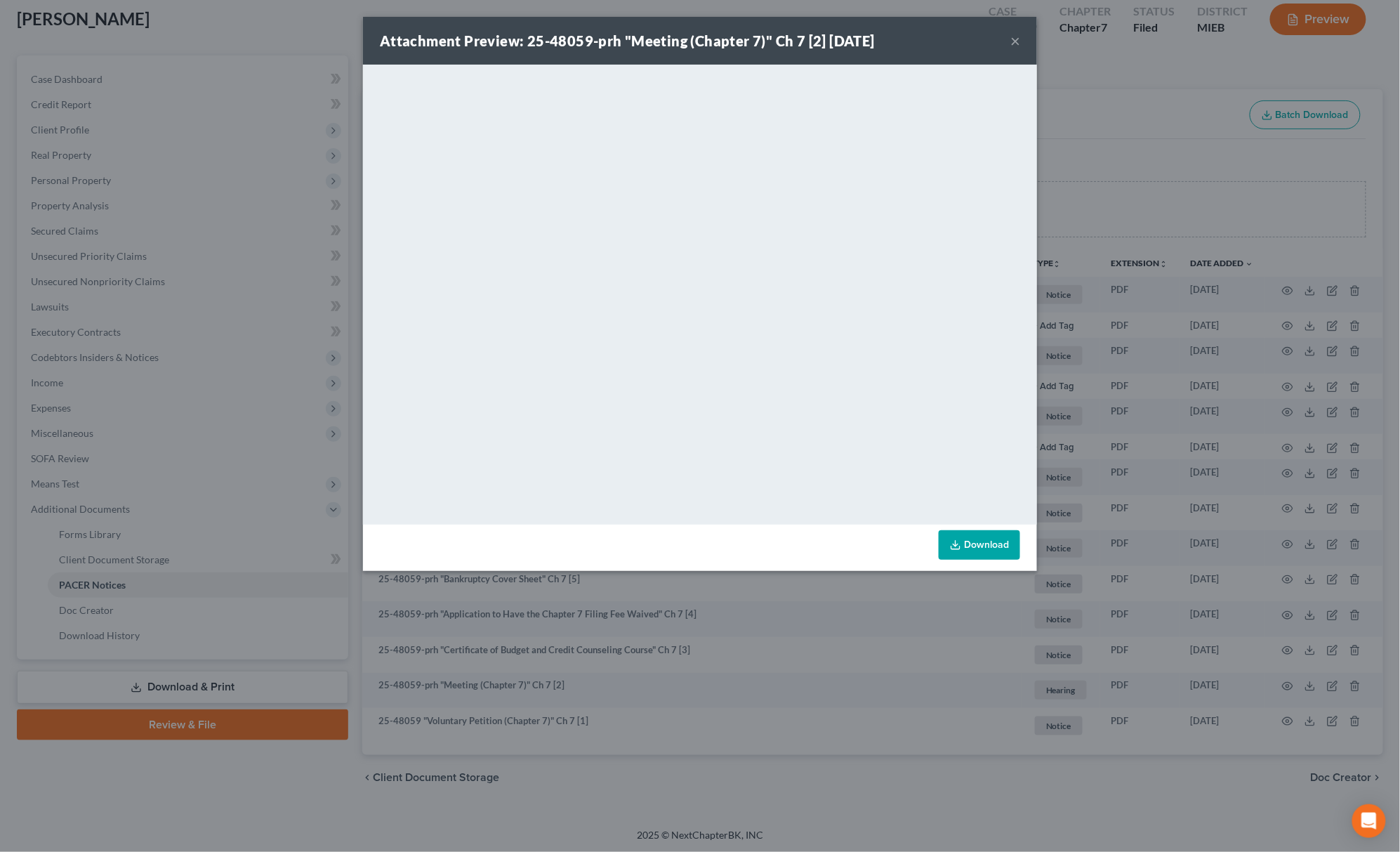
click at [1116, 161] on div "Attachment Preview: 25-48059-prh "Meeting (Chapter 7)" Ch 7 [2] 08/11/2025 × <o…" at bounding box center [700, 426] width 1400 height 852
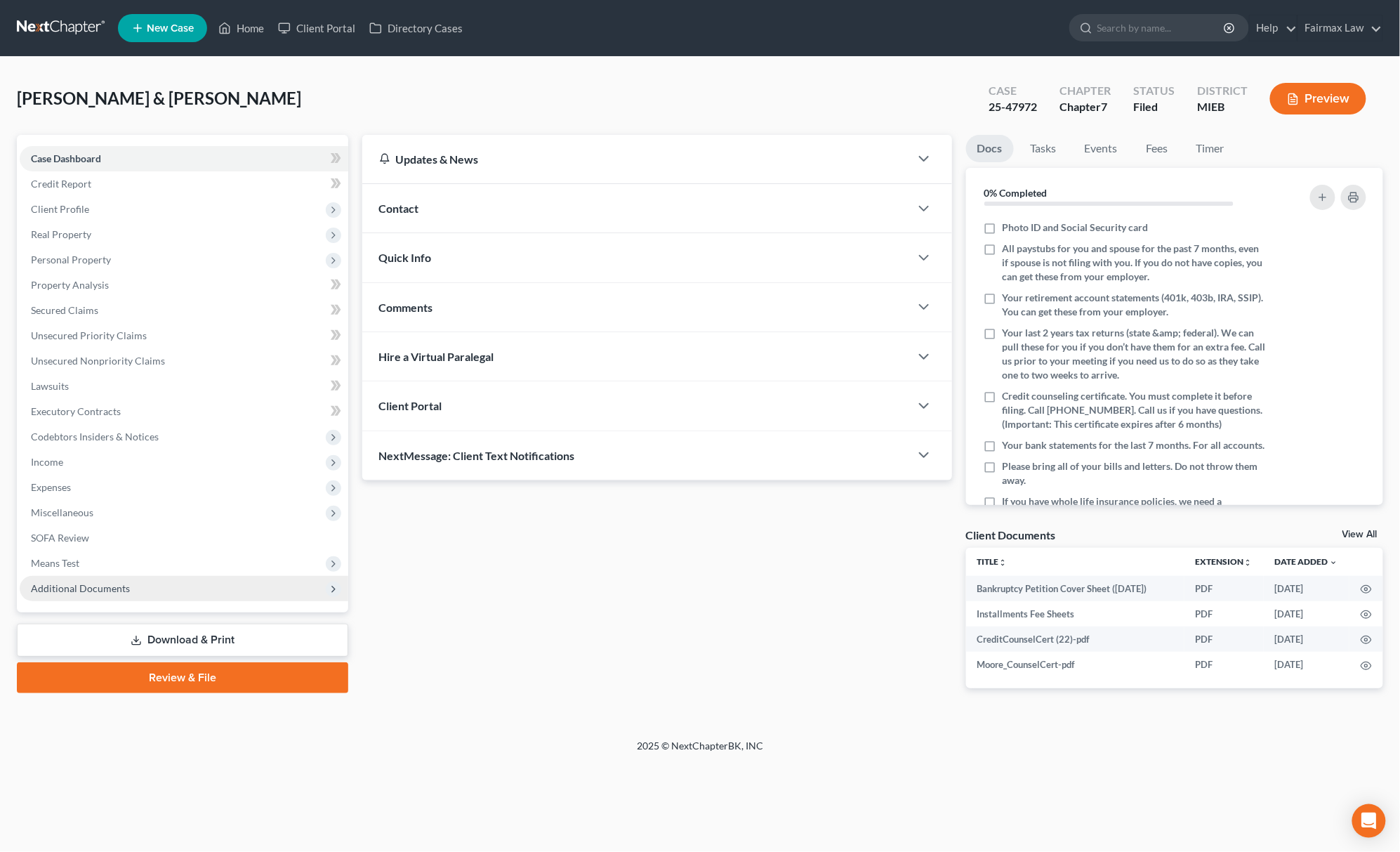
click at [174, 580] on span "Additional Documents" at bounding box center [184, 588] width 328 height 25
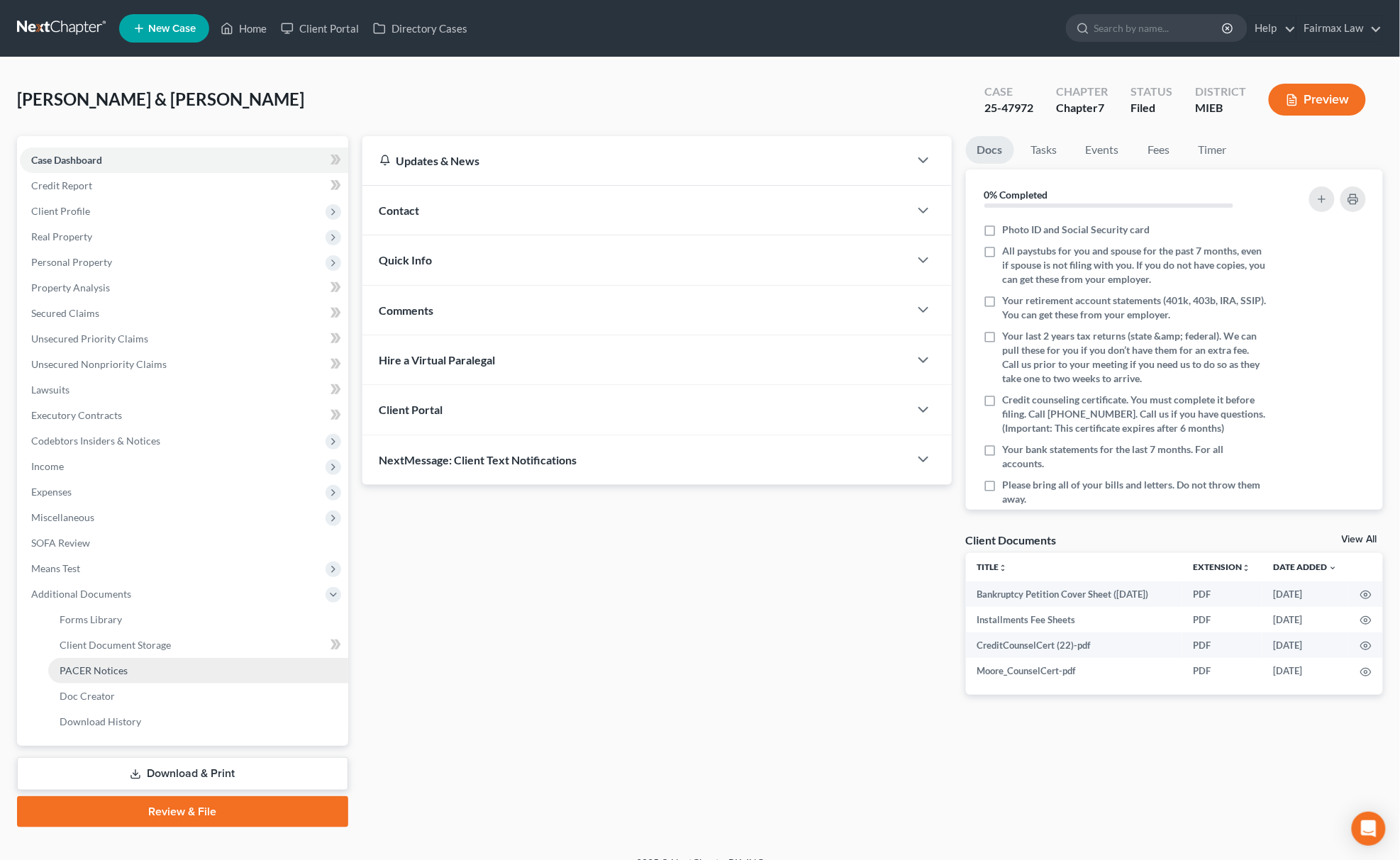
click at [163, 675] on link "PACER Notices" at bounding box center [198, 670] width 300 height 25
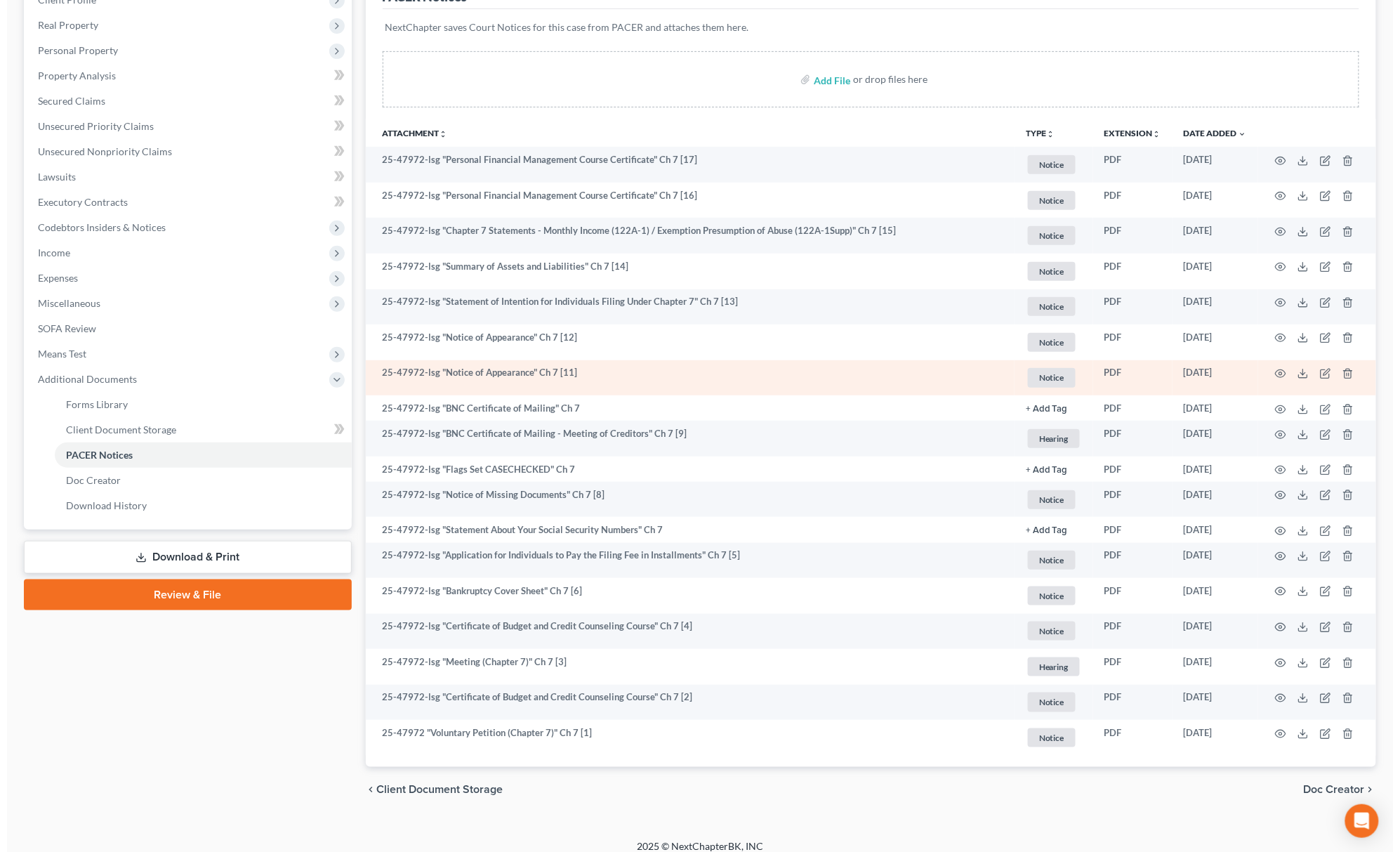
scroll to position [222, 0]
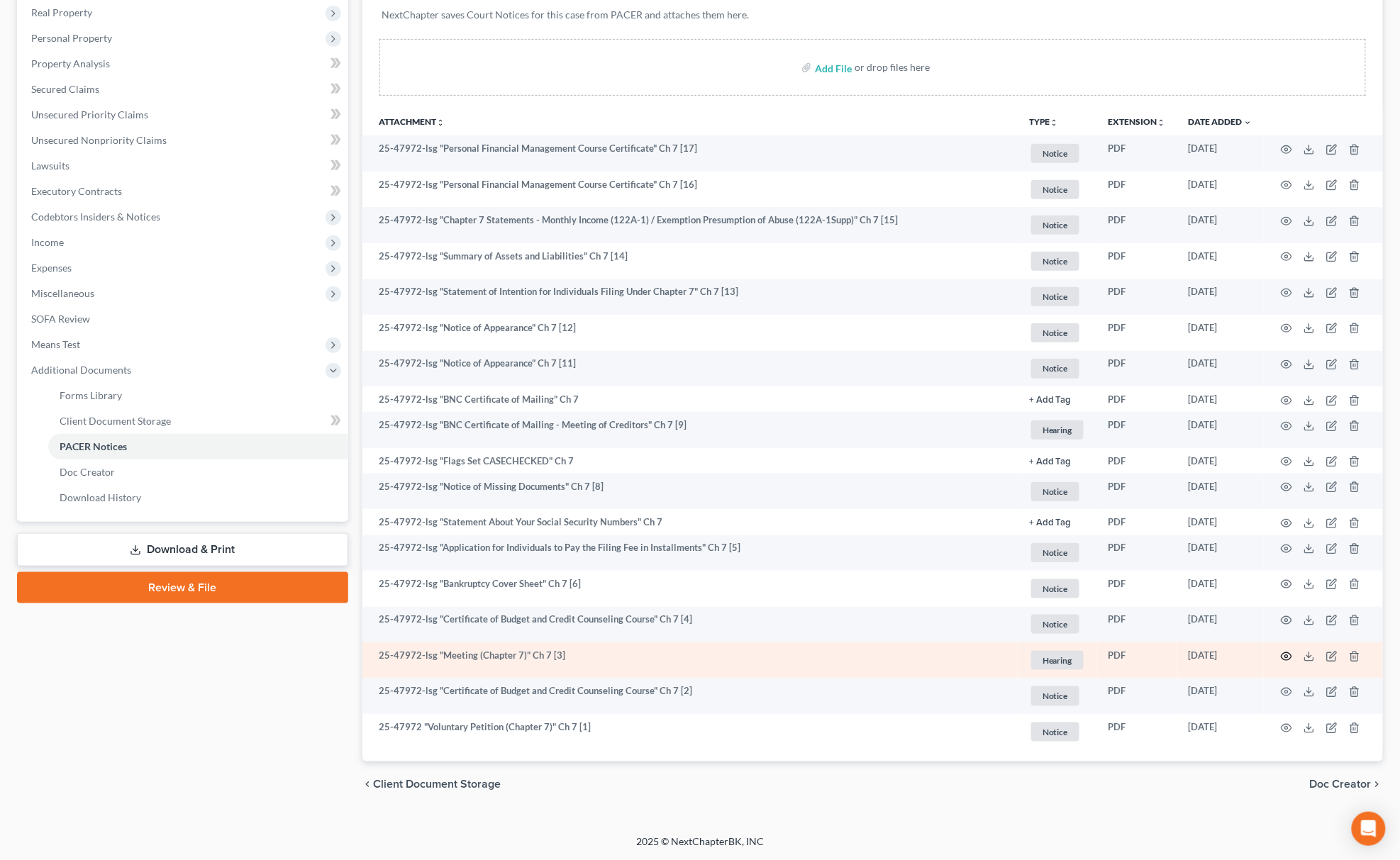
click at [1285, 654] on icon "button" at bounding box center [1286, 656] width 11 height 11
